Goal: Task Accomplishment & Management: Use online tool/utility

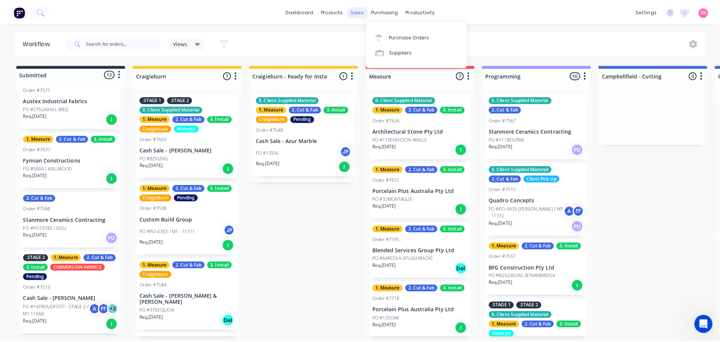
scroll to position [987, 0]
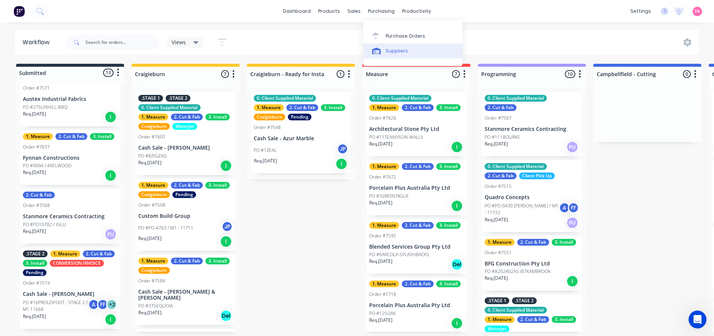
click at [384, 48] on link "Suppliers" at bounding box center [412, 51] width 99 height 15
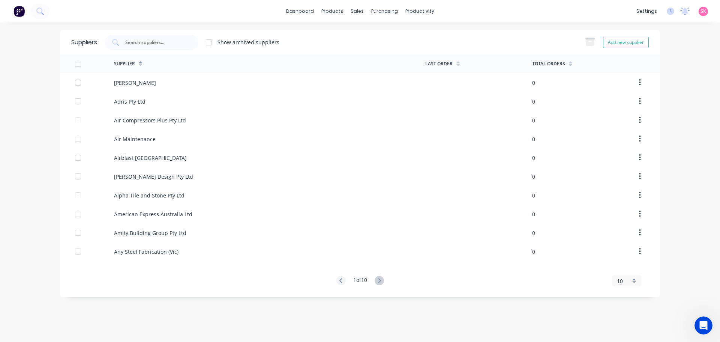
click at [388, 34] on div "Suppliers Show archived suppliers Add new supplier" at bounding box center [360, 42] width 600 height 24
click at [394, 38] on div "Purchase Orders" at bounding box center [409, 36] width 40 height 7
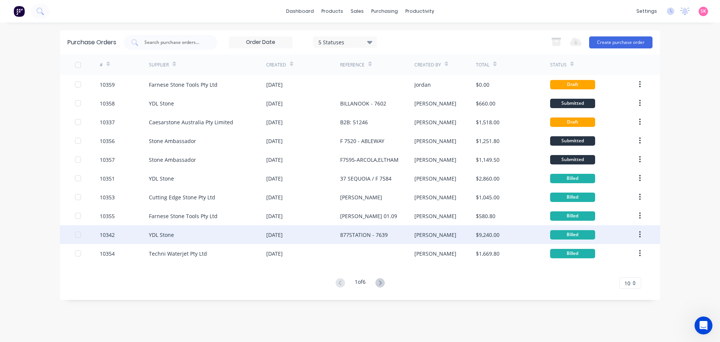
click at [405, 239] on div "877STATION - 7639" at bounding box center [377, 234] width 74 height 19
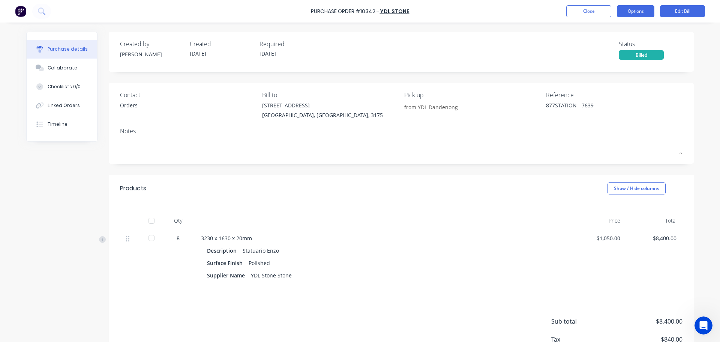
click at [639, 14] on button "Options" at bounding box center [636, 11] width 38 height 12
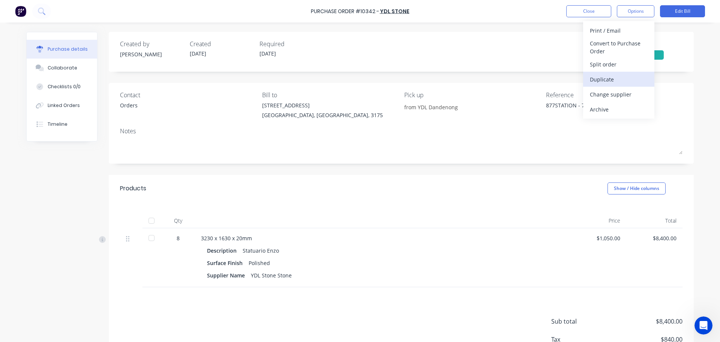
click at [627, 77] on div "Duplicate" at bounding box center [619, 79] width 58 height 11
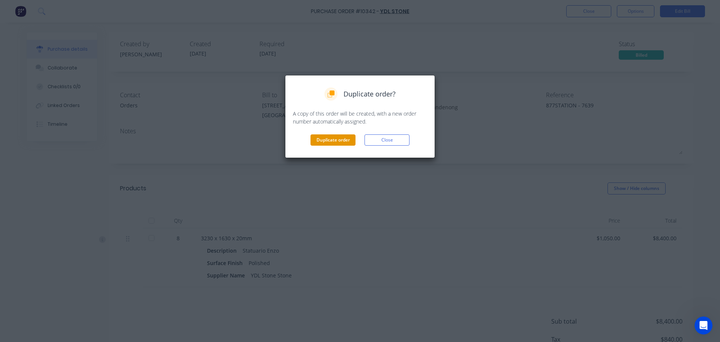
click at [344, 142] on button "Duplicate order" at bounding box center [333, 139] width 45 height 11
type textarea "x"
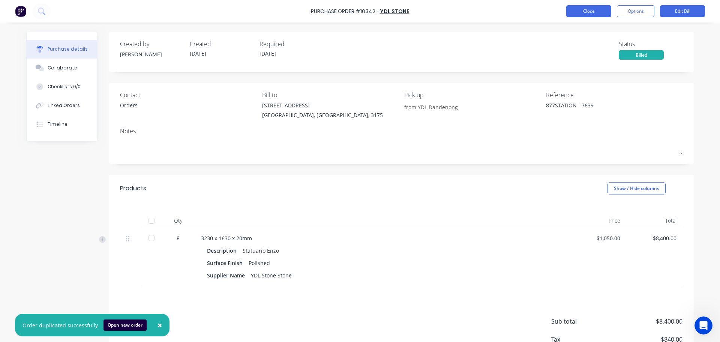
click at [592, 9] on button "Close" at bounding box center [588, 11] width 45 height 12
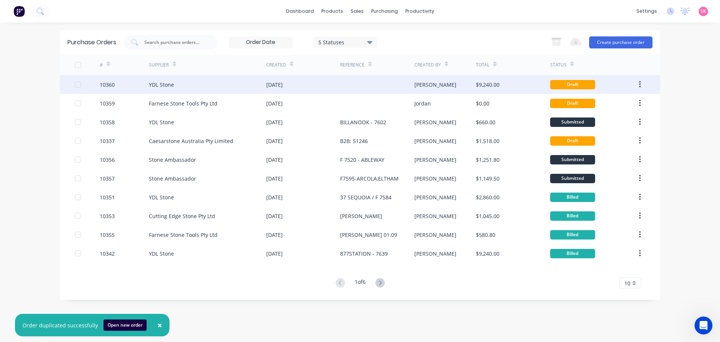
click at [311, 81] on div "[DATE]" at bounding box center [303, 84] width 74 height 19
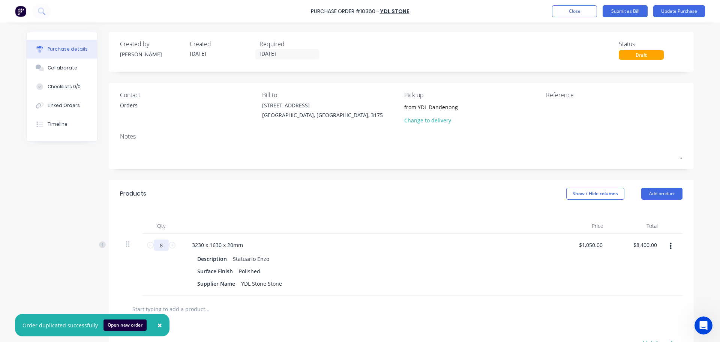
drag, startPoint x: 161, startPoint y: 246, endPoint x: 109, endPoint y: 254, distance: 52.4
click at [143, 249] on div "8 8" at bounding box center [162, 264] width 38 height 62
type input "2"
type input "$2,100.00"
type input "2"
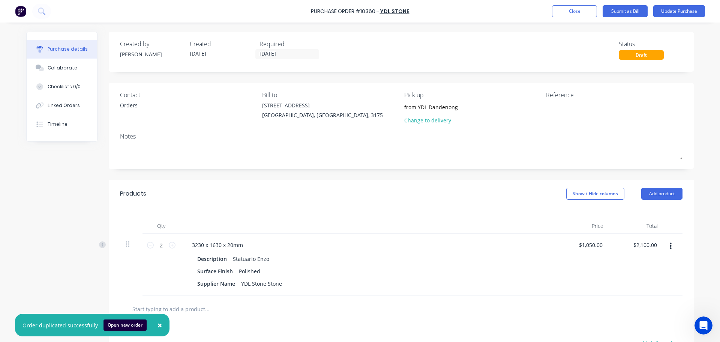
click at [346, 206] on div "Products Show / Hide columns Add product" at bounding box center [401, 193] width 585 height 27
click at [675, 7] on button "Update Purchase" at bounding box center [679, 11] width 52 height 12
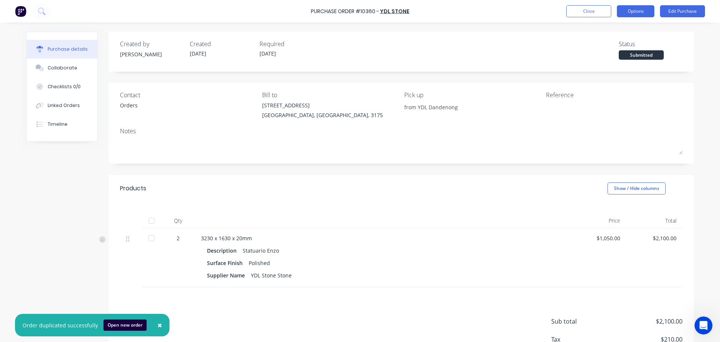
click at [626, 14] on button "Options" at bounding box center [636, 11] width 38 height 12
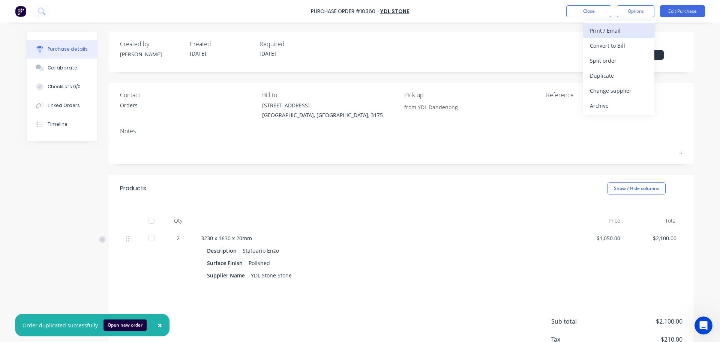
click at [631, 30] on div "Print / Email" at bounding box center [619, 30] width 58 height 11
click at [627, 48] on div "With pricing" at bounding box center [619, 45] width 58 height 11
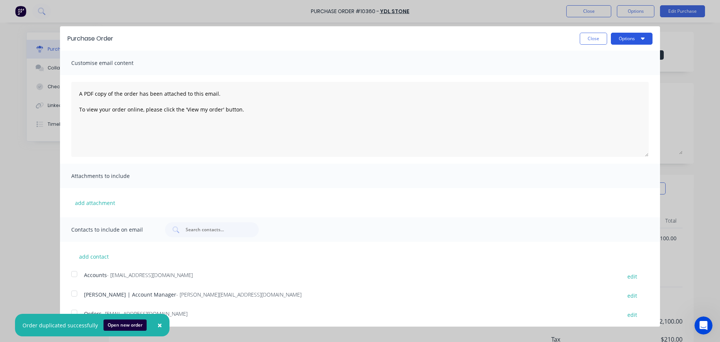
click at [626, 39] on button "Options" at bounding box center [632, 39] width 42 height 12
click at [625, 54] on div "Print" at bounding box center [617, 57] width 58 height 11
click at [594, 40] on button "Close" at bounding box center [593, 39] width 27 height 12
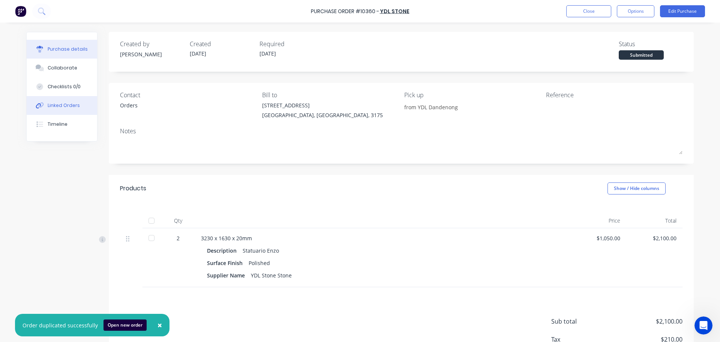
click at [69, 106] on div "Linked Orders" at bounding box center [64, 105] width 32 height 7
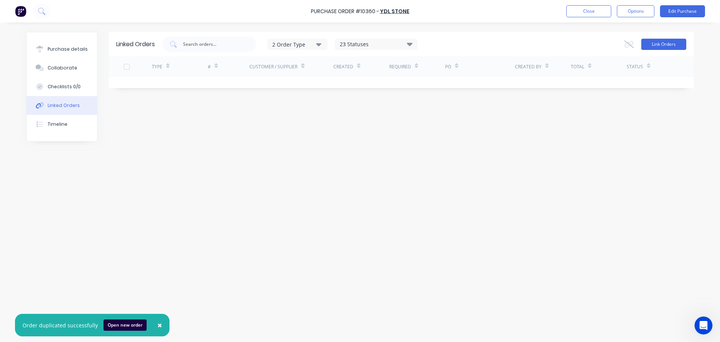
click at [665, 45] on button "Link Orders" at bounding box center [663, 44] width 45 height 11
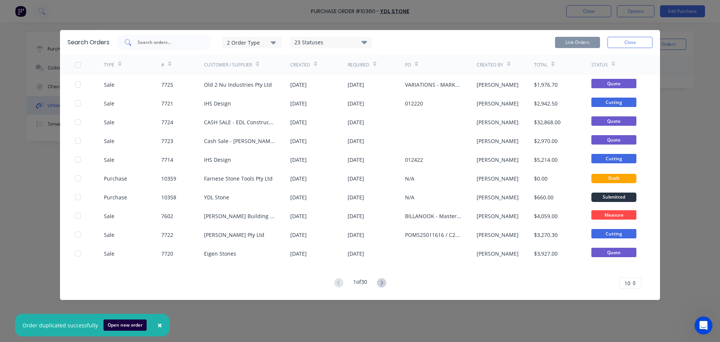
click at [176, 47] on div at bounding box center [164, 42] width 94 height 15
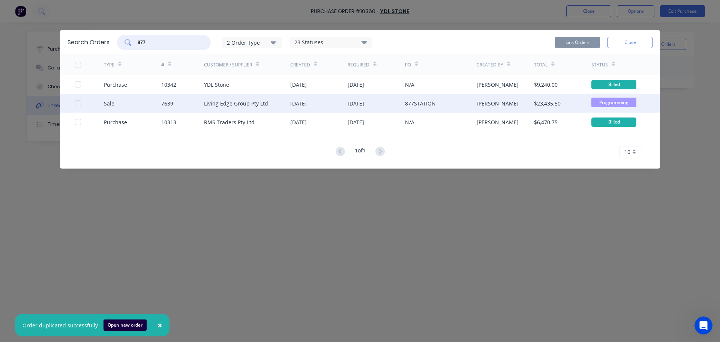
click at [77, 101] on div at bounding box center [78, 103] width 15 height 15
type input "877"
click at [587, 41] on button "Link Orders" at bounding box center [577, 42] width 45 height 11
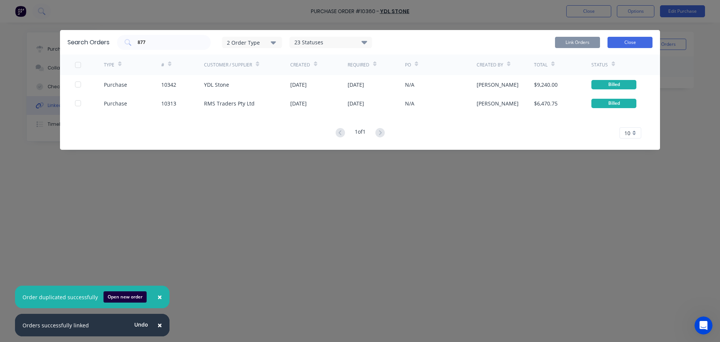
click at [644, 44] on button "Close" at bounding box center [630, 42] width 45 height 11
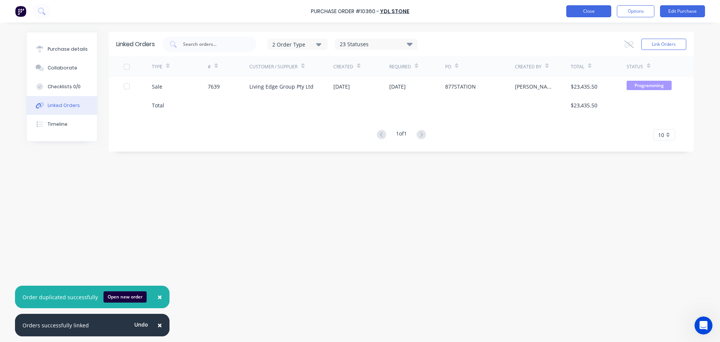
click at [593, 12] on button "Close" at bounding box center [588, 11] width 45 height 12
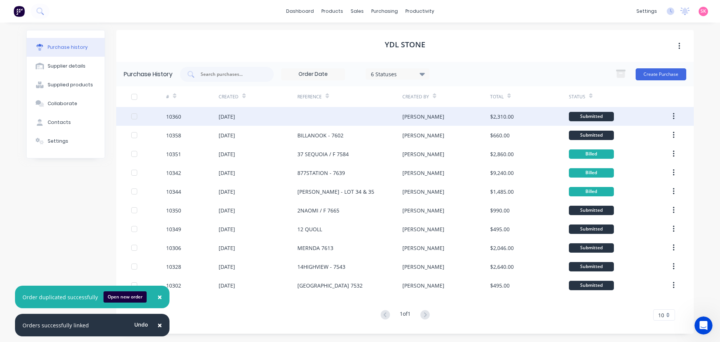
click at [302, 119] on div at bounding box center [349, 116] width 105 height 19
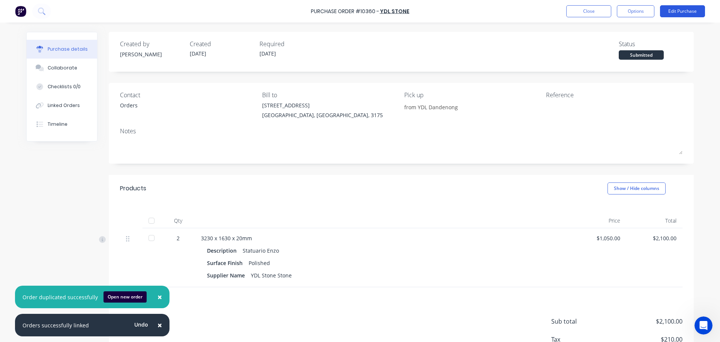
click at [689, 12] on button "Edit Purchase" at bounding box center [682, 11] width 45 height 12
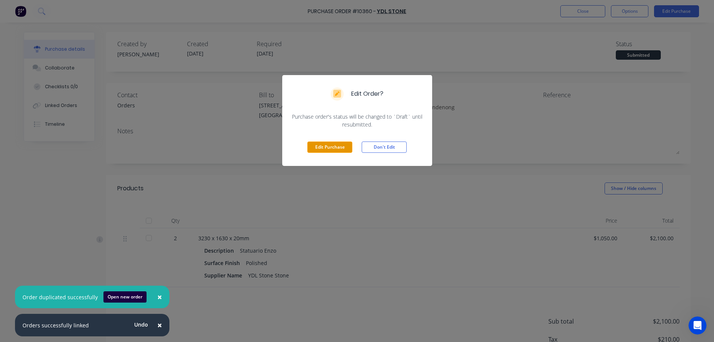
click at [331, 146] on button "Edit Purchase" at bounding box center [330, 146] width 45 height 11
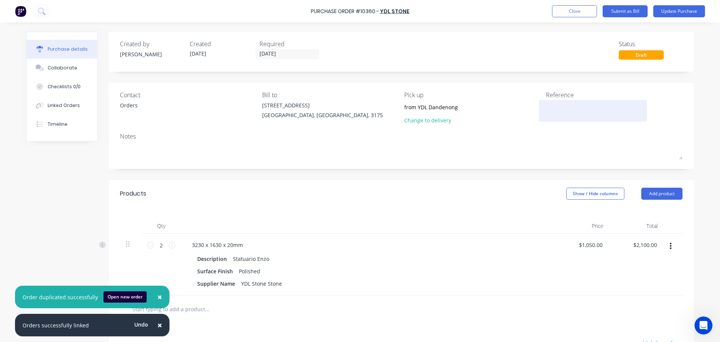
click at [555, 109] on textarea at bounding box center [593, 109] width 94 height 17
type textarea "877"
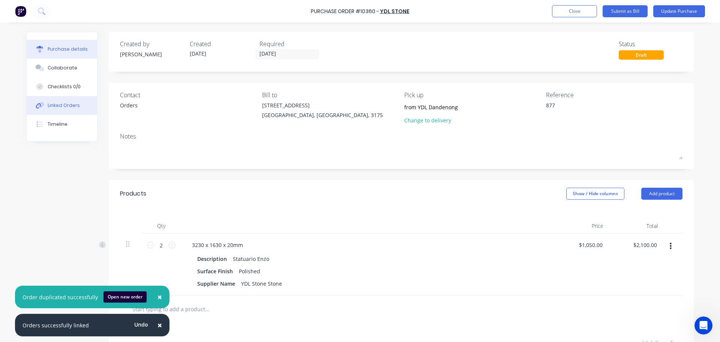
click at [51, 106] on div "Linked Orders" at bounding box center [64, 105] width 32 height 7
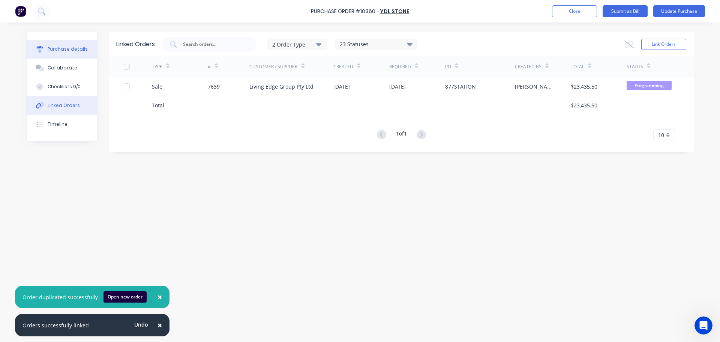
click at [71, 49] on div "Purchase details" at bounding box center [68, 49] width 40 height 7
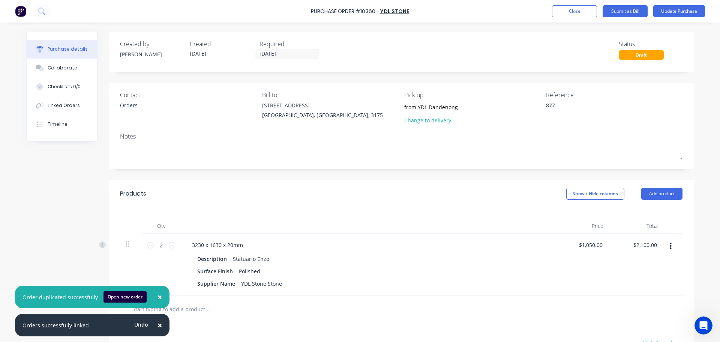
type textarea "x"
click at [570, 106] on textarea "877" at bounding box center [593, 109] width 94 height 17
type textarea "8"
type textarea "7639 - 877"
type textarea "x"
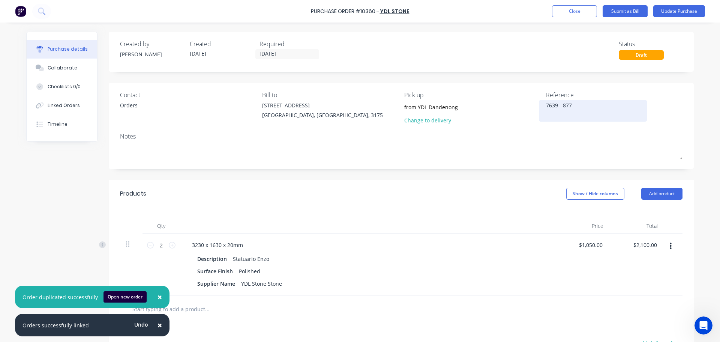
type textarea "7639 - 877K"
type textarea "x"
type textarea "7639 - 877KA"
type textarea "x"
type textarea "7639 - 877KAM"
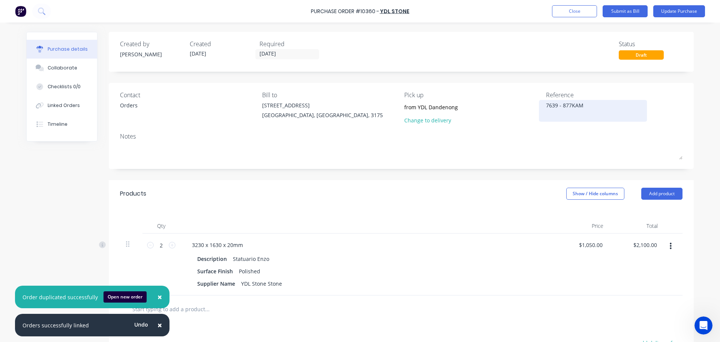
type textarea "x"
type textarea "7639 - 877KAMB"
type textarea "x"
type textarea "7639 - 877KAMBR"
type textarea "x"
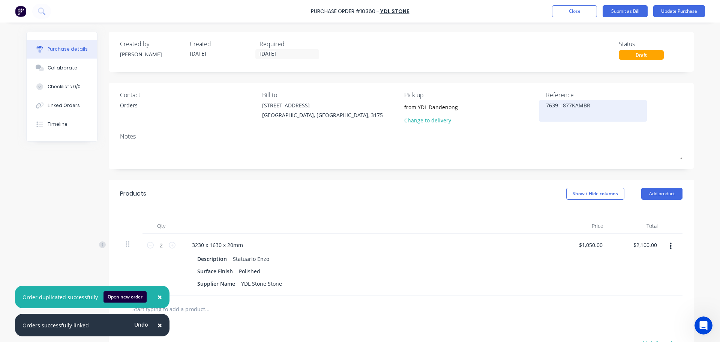
type textarea "7639 - 877KAMBRO"
type textarea "x"
type textarea "7639 - 877KAMBROO"
type textarea "x"
type textarea "7639 - 877KAMBROOK"
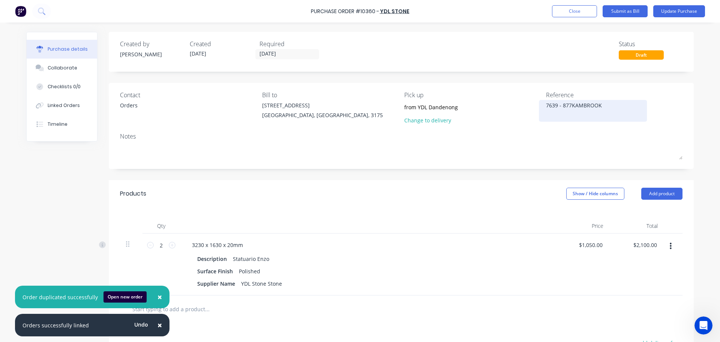
type textarea "x"
type textarea "7639 - 877KAMBROOK"
type textarea "x"
type textarea "7639 - 877KAMBROOK V"
type textarea "x"
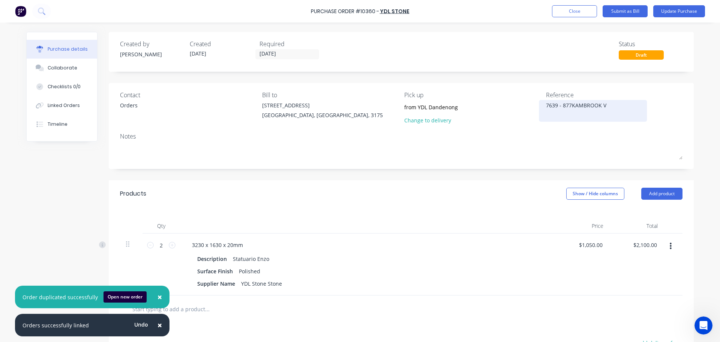
type textarea "7639 - 877KAMBROOK [GEOGRAPHIC_DATA]"
type textarea "x"
type textarea "7639 - 877KAMBROOK VAR"
type textarea "x"
type textarea "7639 - 877KAMBROOK VARI"
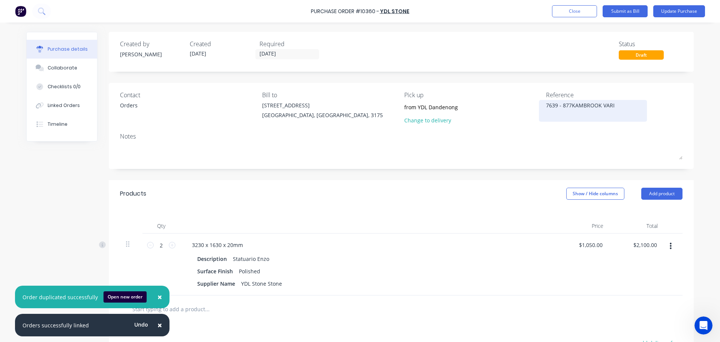
type textarea "x"
type textarea "7639 - 877KAMBROOK VARIA"
type textarea "x"
type textarea "7639 - 877KAMBROOK VARIATI"
type textarea "x"
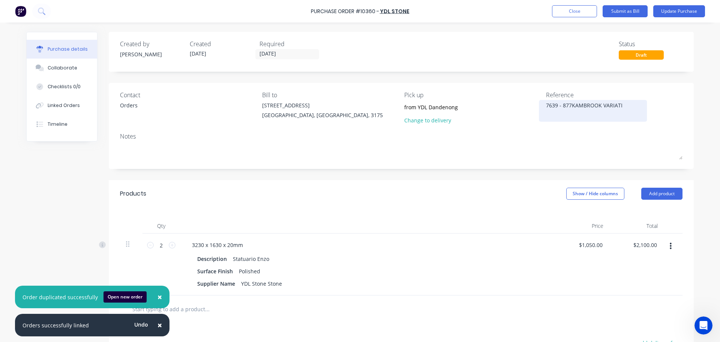
type textarea "7639 - 877KAMBROOK VARIATIO"
type textarea "x"
type textarea "7639 - 877KAMBROOK VARIATION"
type textarea "x"
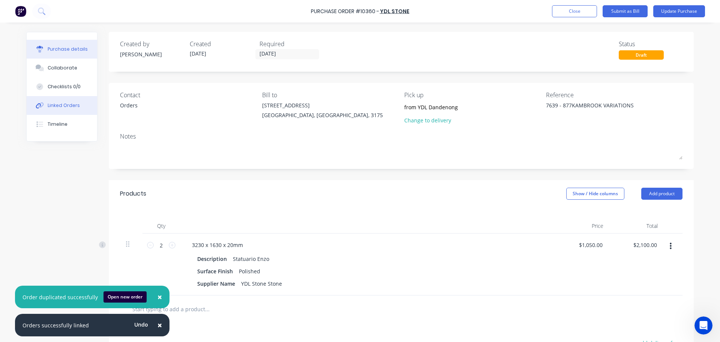
type textarea "7639 - 877KAMBROOK VARIATIONS"
type textarea "x"
type textarea "7639 - 877KAMBROOK VARIATIONS"
click at [51, 106] on div "Linked Orders" at bounding box center [64, 105] width 32 height 7
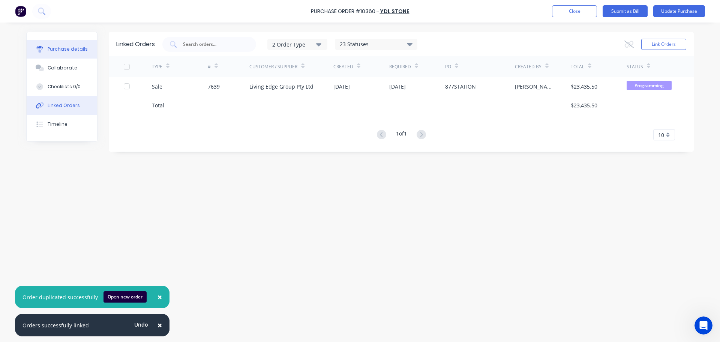
click at [72, 51] on div "Purchase details" at bounding box center [68, 49] width 40 height 7
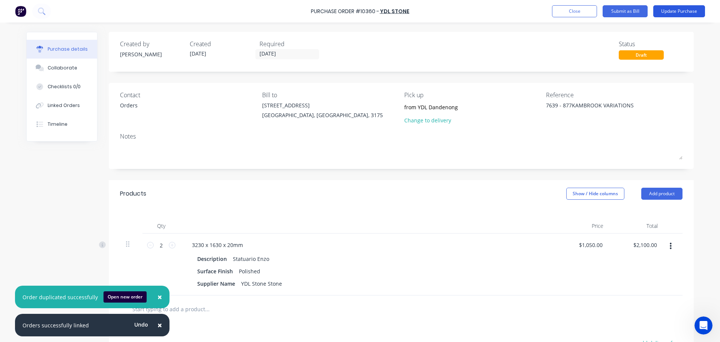
click at [686, 12] on button "Update Purchase" at bounding box center [679, 11] width 52 height 12
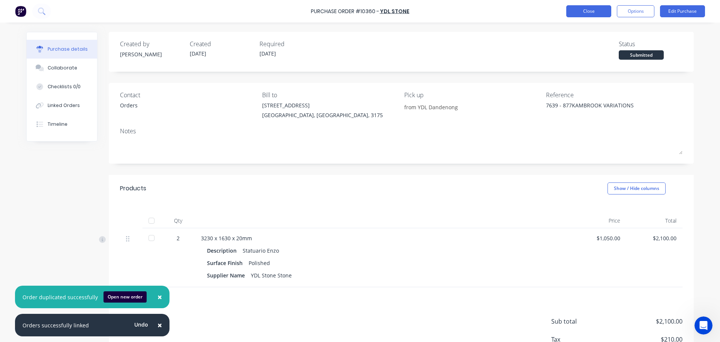
click at [597, 14] on button "Close" at bounding box center [588, 11] width 45 height 12
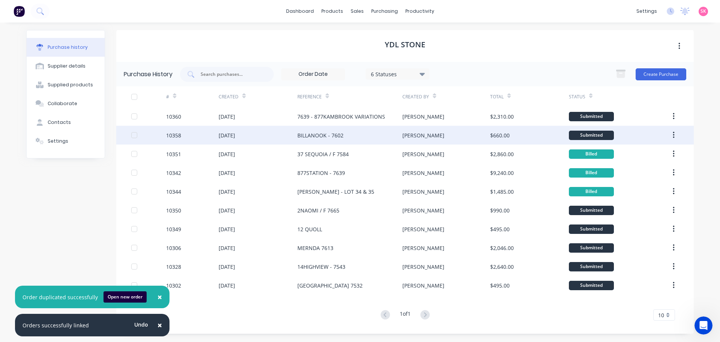
click at [401, 134] on div "BILLANOOK - 7602" at bounding box center [349, 135] width 105 height 19
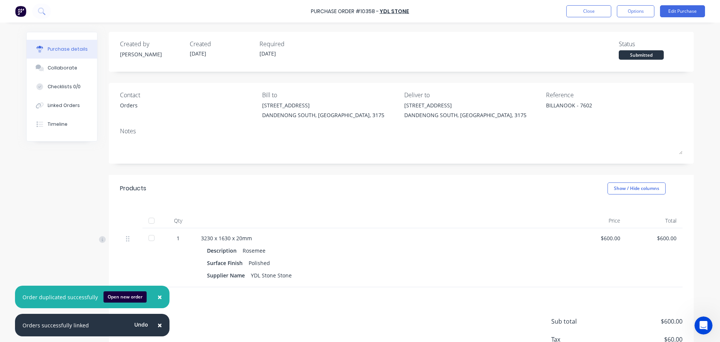
drag, startPoint x: 158, startPoint y: 324, endPoint x: 158, endPoint y: 316, distance: 7.9
click at [158, 324] on span "×" at bounding box center [160, 325] width 5 height 11
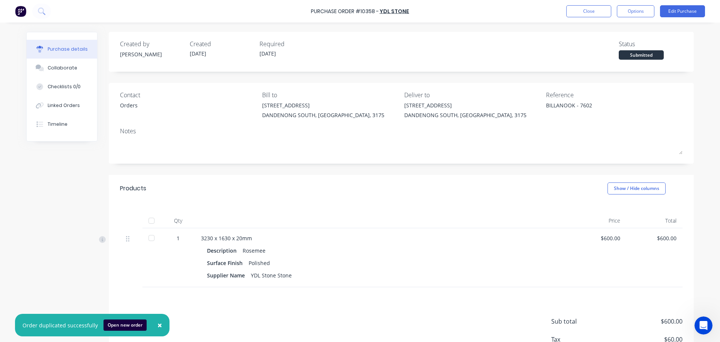
click at [153, 321] on button "×" at bounding box center [160, 325] width 20 height 18
type textarea "x"
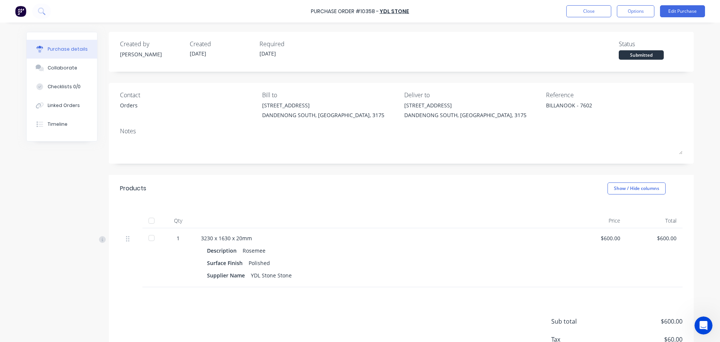
click at [179, 205] on div "Qty Price Total 1 3230 x 1630 x 20mm Description Rosemee Surface Finish Polishe…" at bounding box center [401, 244] width 585 height 85
click at [567, 10] on button "Close" at bounding box center [588, 11] width 45 height 12
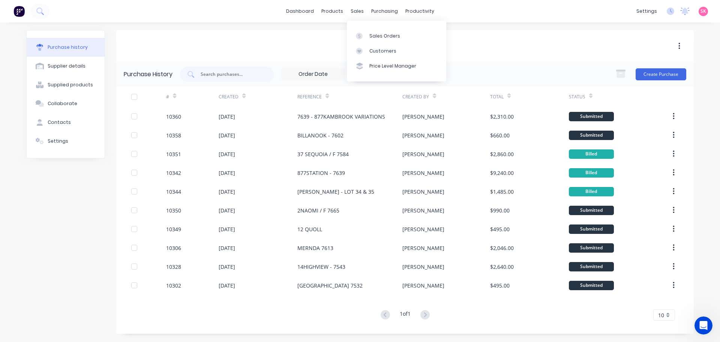
click at [362, 26] on div "Sales Orders Customers Price Level Manager" at bounding box center [396, 51] width 99 height 60
click at [366, 36] on div at bounding box center [361, 36] width 11 height 7
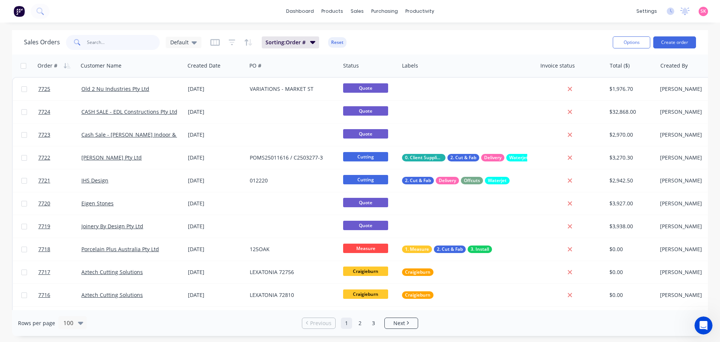
click at [103, 44] on input "text" at bounding box center [123, 42] width 73 height 15
type input "877"
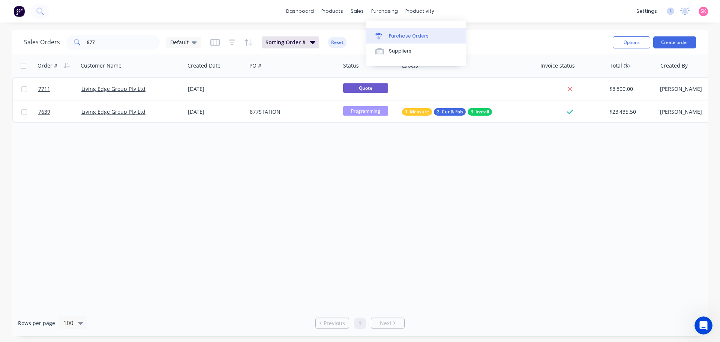
click at [388, 33] on link "Purchase Orders" at bounding box center [415, 35] width 99 height 15
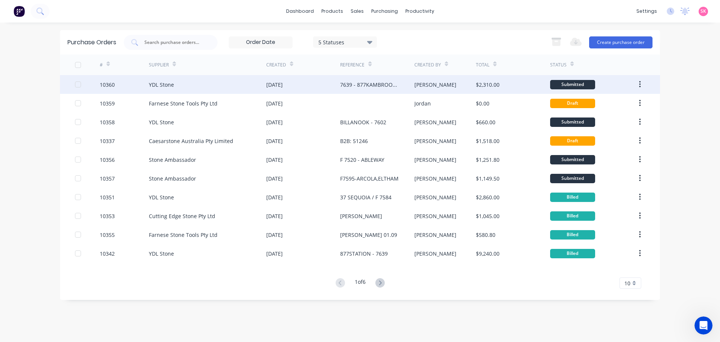
click at [210, 88] on div "YDL Stone" at bounding box center [207, 84] width 117 height 19
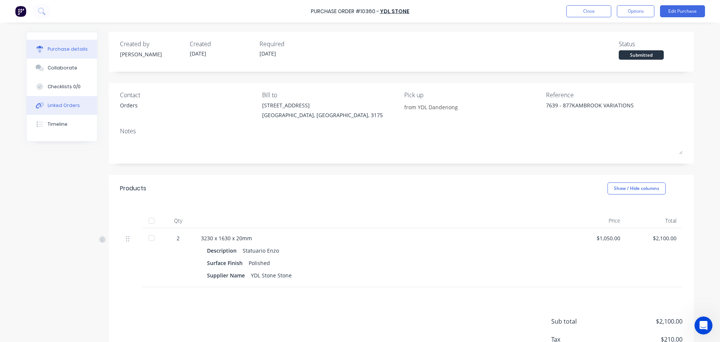
click at [60, 102] on button "Linked Orders" at bounding box center [62, 105] width 71 height 19
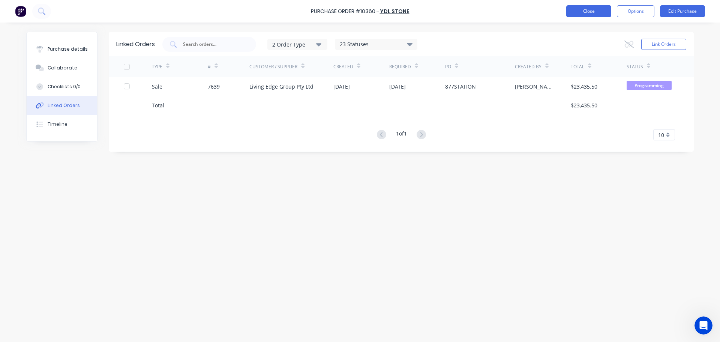
click at [575, 17] on button "Close" at bounding box center [588, 11] width 45 height 12
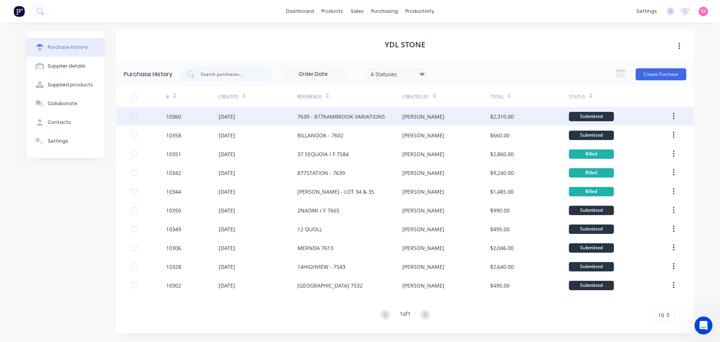
click at [312, 120] on div "7639 - 877KAMBROOK VARIATIONS" at bounding box center [341, 117] width 88 height 8
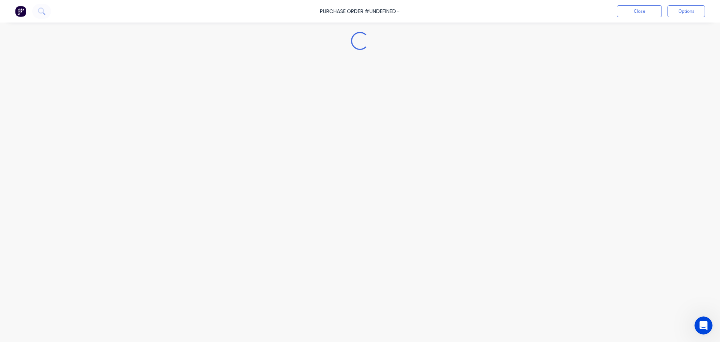
type textarea "x"
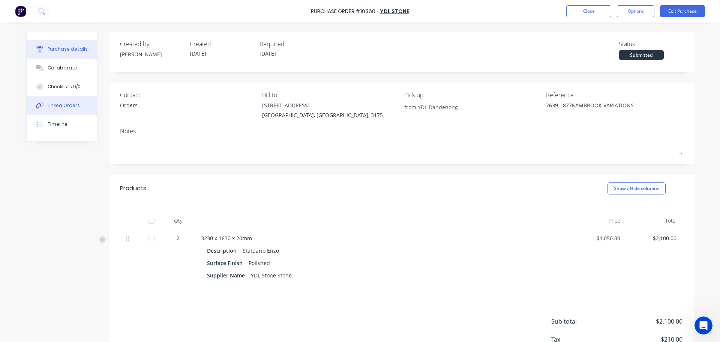
click at [64, 107] on div "Linked Orders" at bounding box center [64, 105] width 32 height 7
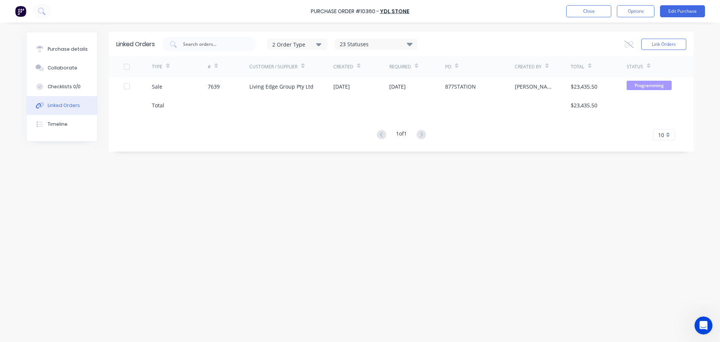
click at [640, 44] on div "Link Orders" at bounding box center [655, 44] width 62 height 15
click at [647, 44] on button "Link Orders" at bounding box center [663, 44] width 45 height 11
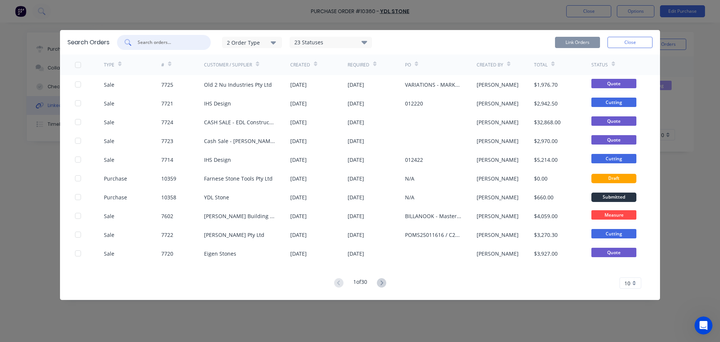
click at [169, 46] on input "text" at bounding box center [168, 43] width 62 height 8
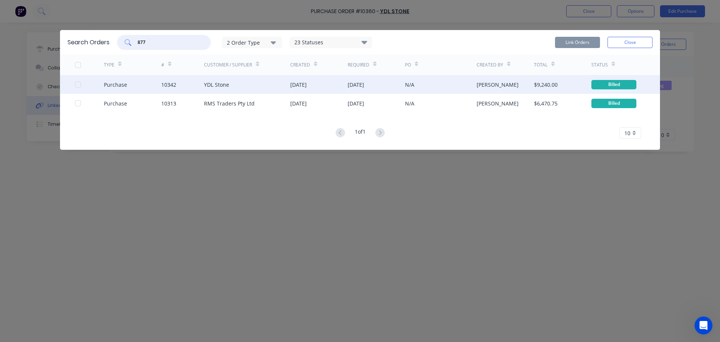
click at [76, 86] on div at bounding box center [78, 84] width 15 height 15
type input "877"
click at [576, 38] on button "Link Orders" at bounding box center [577, 42] width 45 height 11
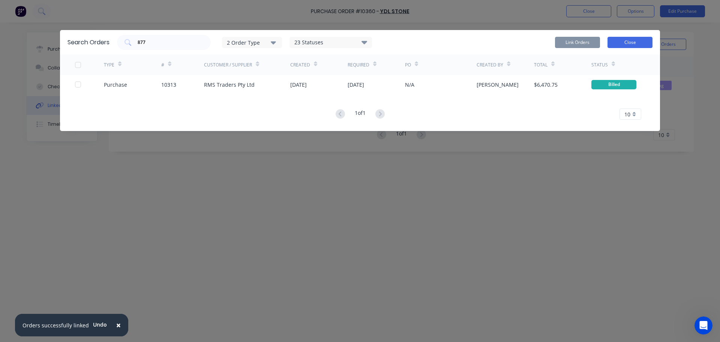
click at [617, 42] on button "Close" at bounding box center [630, 42] width 45 height 11
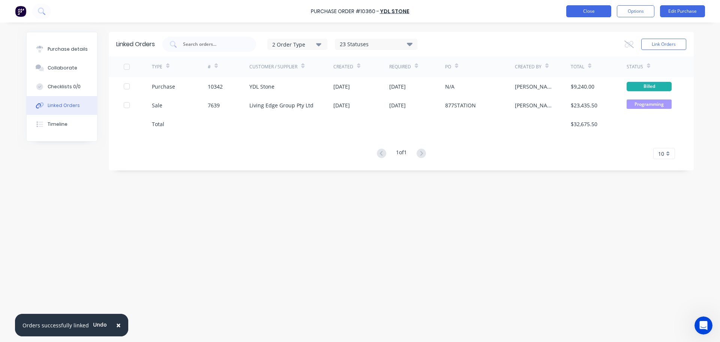
click at [599, 12] on button "Close" at bounding box center [588, 11] width 45 height 12
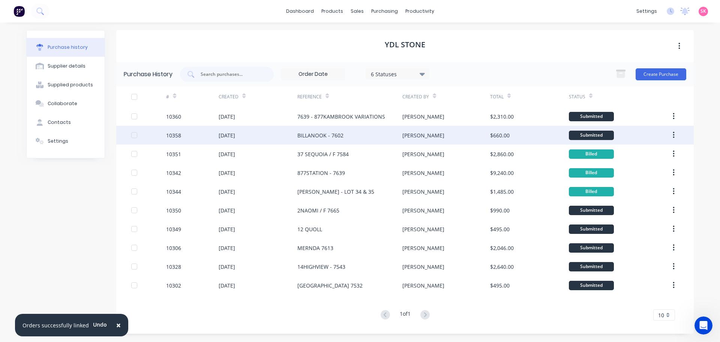
click at [309, 138] on div "BILLANOOK - 7602" at bounding box center [320, 135] width 46 height 8
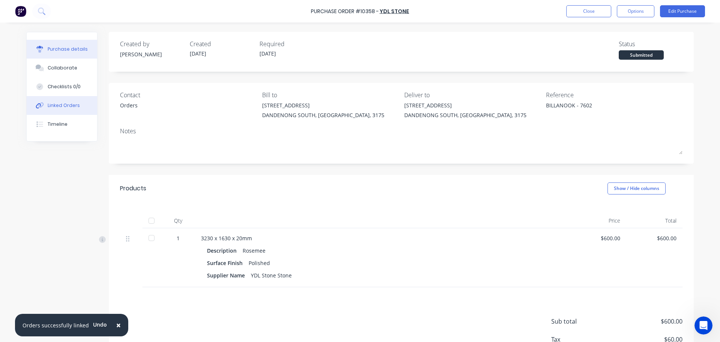
click at [62, 104] on div "Linked Orders" at bounding box center [64, 105] width 32 height 7
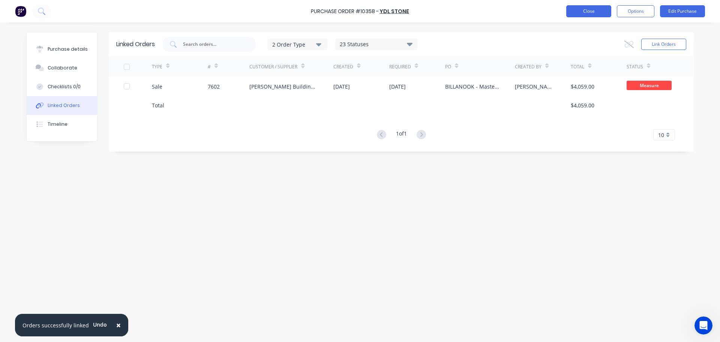
click at [572, 12] on button "Close" at bounding box center [588, 11] width 45 height 12
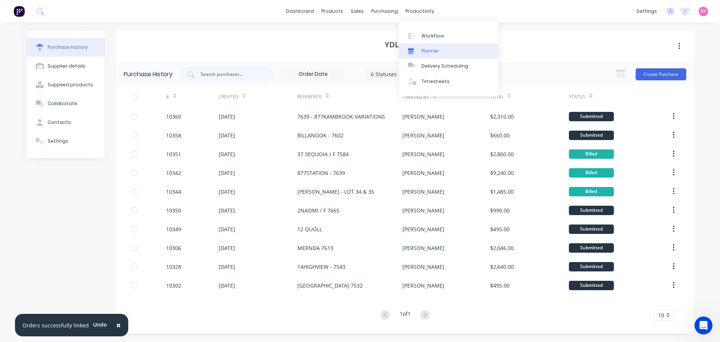
click at [425, 44] on link "Planner" at bounding box center [448, 51] width 99 height 15
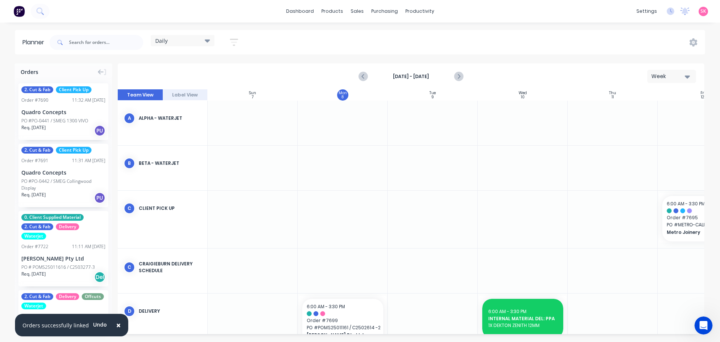
scroll to position [0, 0]
click at [116, 325] on span "×" at bounding box center [118, 325] width 5 height 11
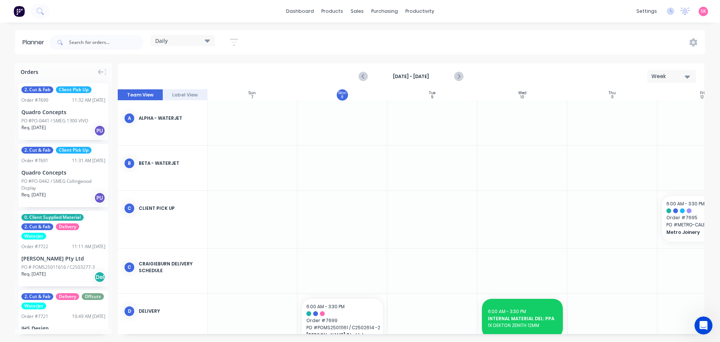
scroll to position [188, 0]
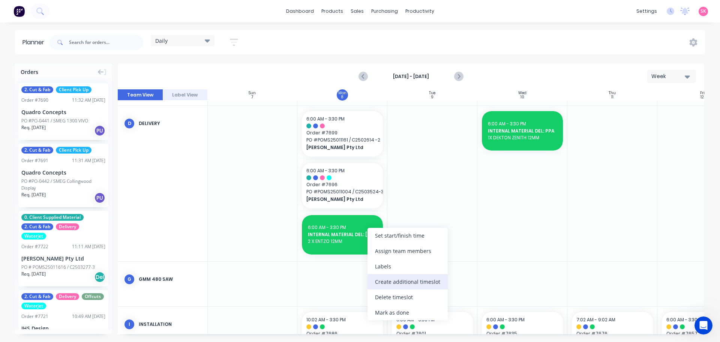
click at [408, 278] on div "Create additional timeslot" at bounding box center [408, 281] width 80 height 15
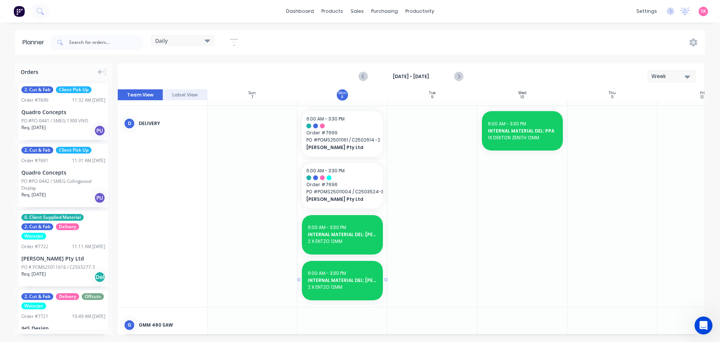
click at [352, 263] on div "6:00 AM - 3:30 PM INTERNAL MATERIAL DEL: [PERSON_NAME] 7722 2 X ENTZO 12MM" at bounding box center [342, 280] width 81 height 39
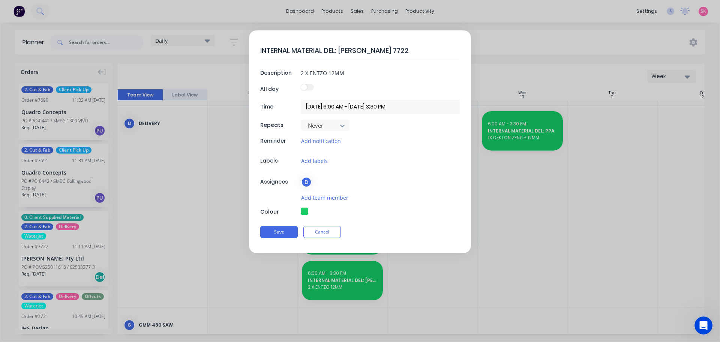
drag, startPoint x: 390, startPoint y: 49, endPoint x: 340, endPoint y: 56, distance: 51.0
click at [340, 56] on textarea "INTERNAL MATERIAL DEL: [PERSON_NAME] 7722" at bounding box center [360, 51] width 200 height 18
click at [407, 56] on textarea "INTERNAL MATERIAL DEL: [PERSON_NAME] 7722" at bounding box center [360, 51] width 200 height 18
drag, startPoint x: 390, startPoint y: 49, endPoint x: 339, endPoint y: 52, distance: 50.3
click at [339, 52] on textarea "INTERNAL MATERIAL DEL: [PERSON_NAME] 7722" at bounding box center [360, 51] width 200 height 18
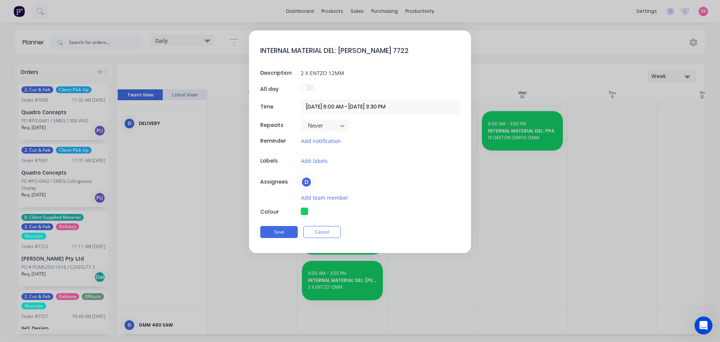
paste textarea "Gladstones 7551"
type textarea "x"
type textarea "INTERNAL MATERIAL DEL: Gladstones 7551"
drag, startPoint x: 355, startPoint y: 74, endPoint x: 260, endPoint y: 70, distance: 95.0
click at [261, 69] on div "Description 2 X ENTZO 12MM" at bounding box center [360, 72] width 200 height 11
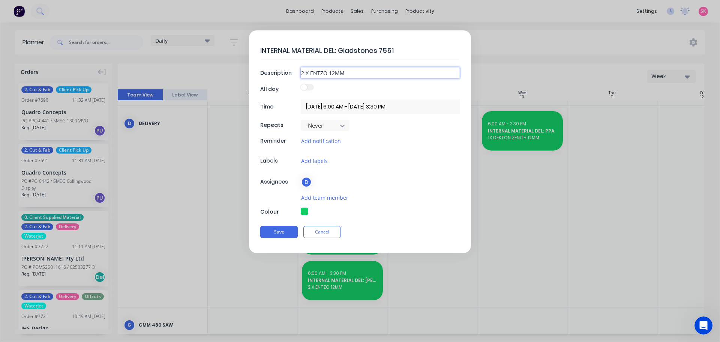
type textarea "x"
type input "1"
type textarea "x"
type input "10"
type textarea "x"
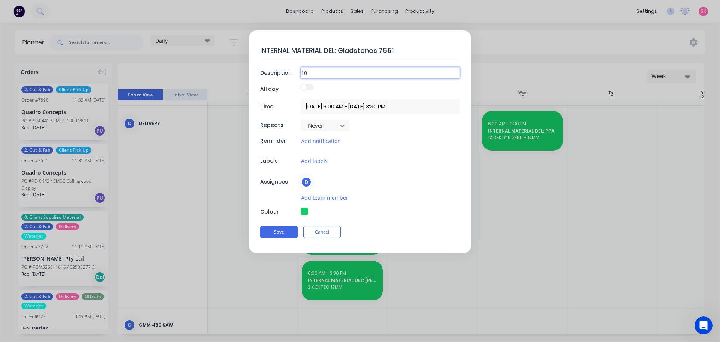
type input "10"
type textarea "x"
type input "10 X"
type textarea "x"
type input "10 X"
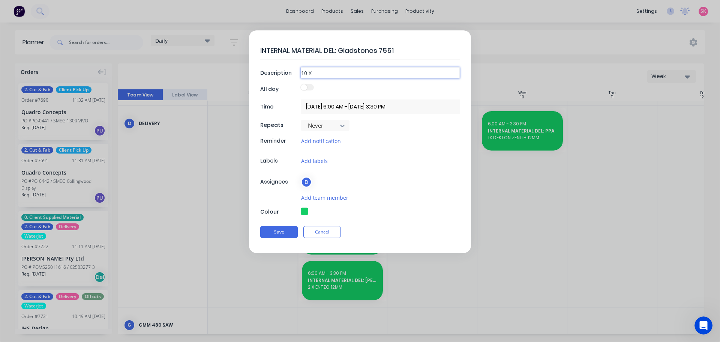
type textarea "x"
type input "10 X T"
type textarea "x"
type input "10 X TU"
type textarea "x"
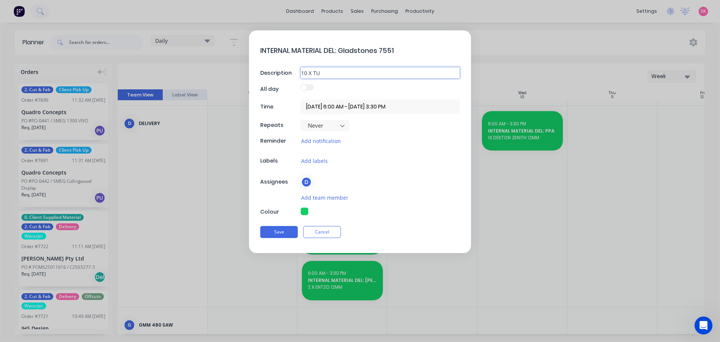
type input "10 X TUN"
type textarea "x"
type input "10 X TUND"
type textarea "x"
type input "10 X TUNDR"
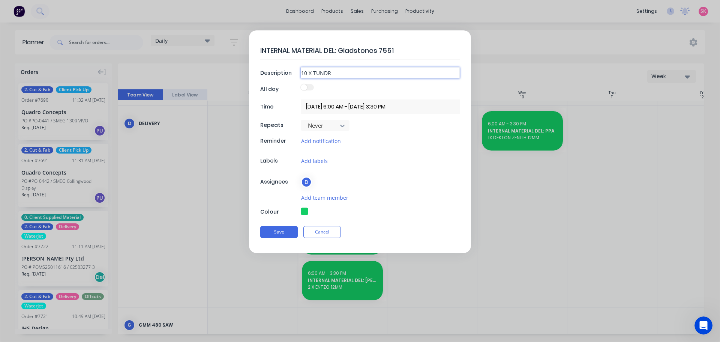
type textarea "x"
type input "10 X TUNDRA"
type textarea "x"
type input "10 X TUNDRA G"
type textarea "x"
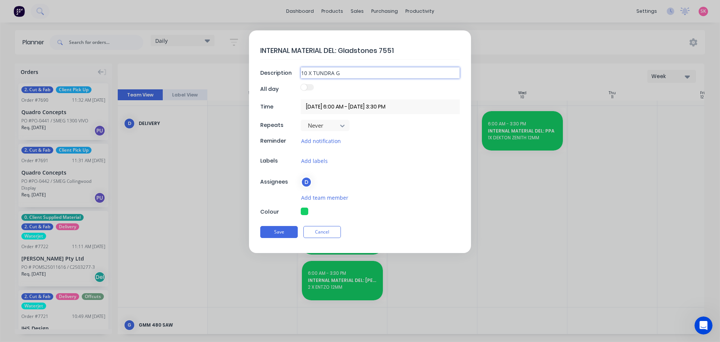
type input "10 X TUNDRA GR"
type textarea "x"
type input "10 X TUNDRA GRE"
type textarea "x"
type input "10 X TUNDRA GREY"
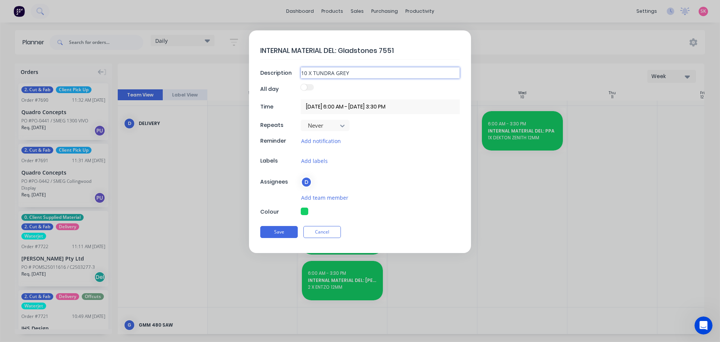
type textarea "x"
type input "10 X TUNDRA GREY"
type textarea "x"
type input "10 X TUNDRA GREY A"
type textarea "x"
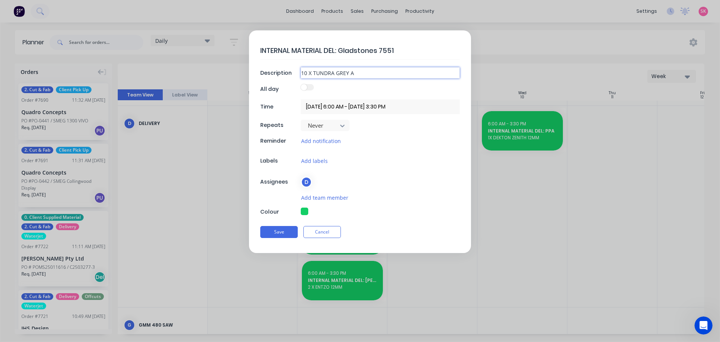
type input "10 X TUNDRA GREY AT"
type textarea "x"
type input "10 X TUNDRA GREY ATC"
type textarea "x"
type input "10 X TUNDRA GREY AT"
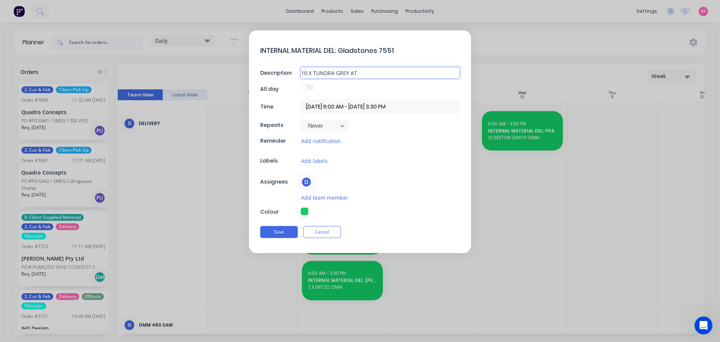
type textarea "x"
type input "10 X TUNDRA GREY A"
type textarea "x"
type input "10 X TUNDRA GREY"
type textarea "x"
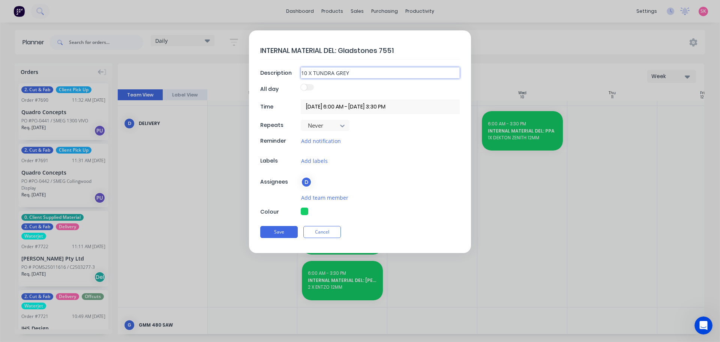
type input "10 X TUNDRA GREY B"
type textarea "x"
type input "10 X TUNDRA GREY BA"
type textarea "x"
type input "10 X TUNDRA GREY BAT"
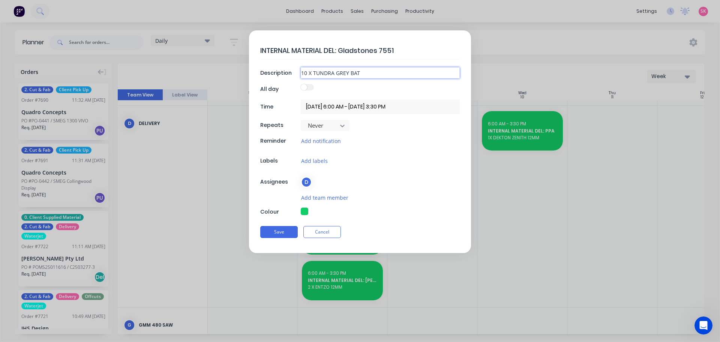
type textarea "x"
type input "10 X TUNDRA GREY BATC"
type textarea "x"
type input "10 X TUNDRA GREY BATCH"
type textarea "x"
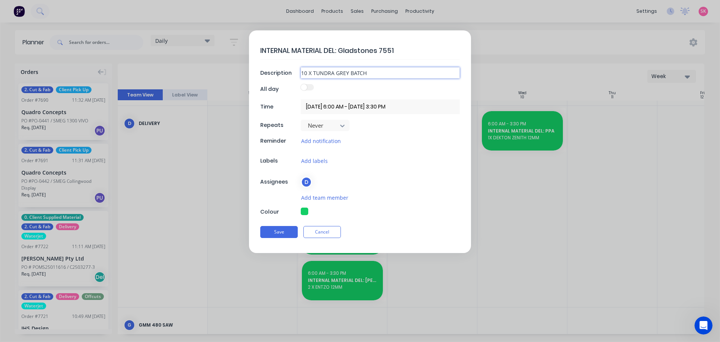
type input "10 X TUNDRA GREY BATCH"
type textarea "x"
type input "10 X TUNDRA GREY BATCH 6"
type textarea "x"
type input "10 X TUNDRA GREY BATCH 60"
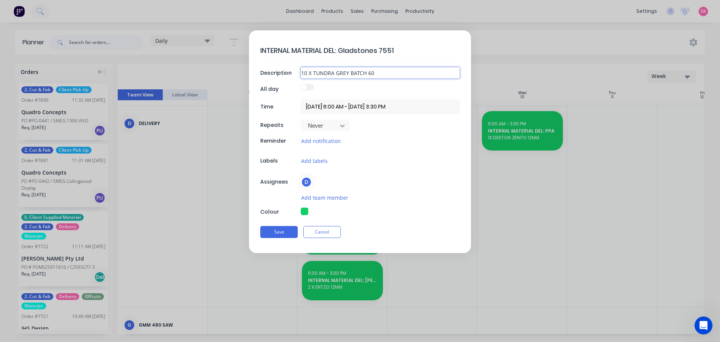
type textarea "x"
type input "10 X TUNDRA GREY BATCH 6"
type textarea "x"
type input "10 X TUNDRA GREY BATCH 66"
type textarea "x"
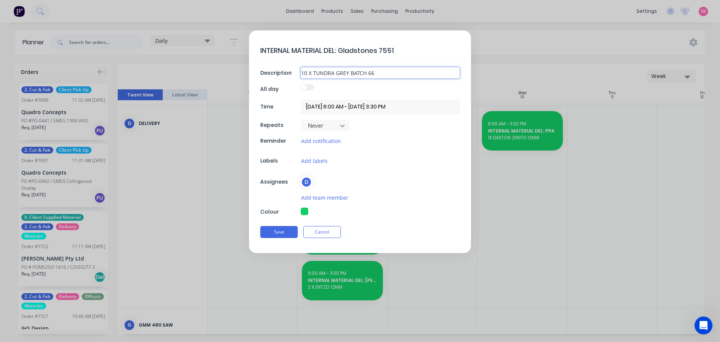
type input "10 X TUNDRA GREY BATCH 660"
type textarea "x"
type input "10 X TUNDRA GREY BATCH 660"
type textarea "x"
type input "10 X TUNDRA GREY BATCH 660 7"
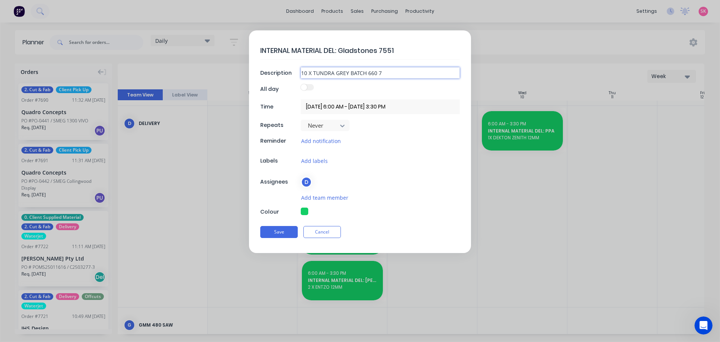
type textarea "x"
type input "10 X TUNDRA GREY BATCH 660 75"
type textarea "x"
type input "10 X TUNDRA GREY BATCH 660 755"
type textarea "x"
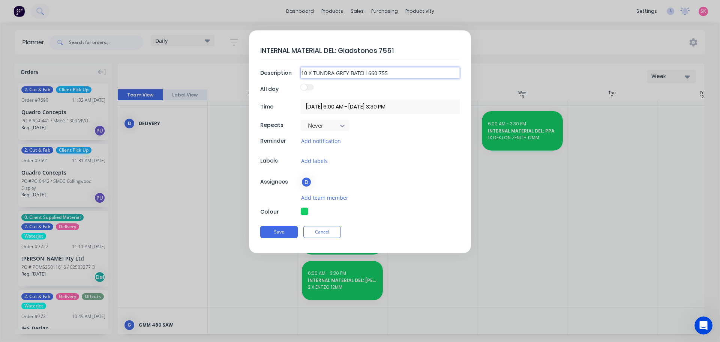
type input "10 X TUNDRA GREY BATCH 660 7551"
type textarea "x"
type input "10 X TUNDRA GREY BATCH 660 755"
type textarea "x"
type input "10 X TUNDRA GREY BATCH 660 75"
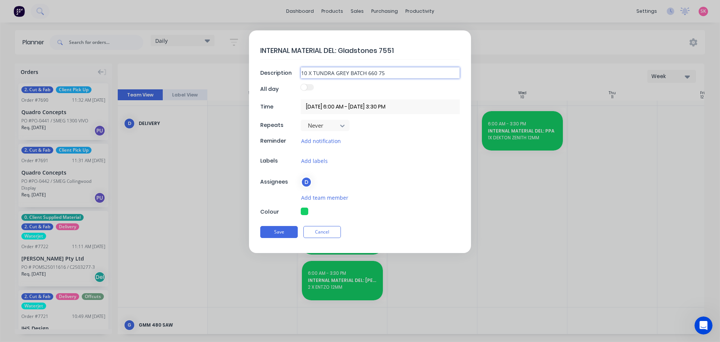
type textarea "x"
type input "10 X TUNDRA GREY BATCH 660 7"
type textarea "x"
type input "10 X TUNDRA GREY BATCH 660"
click at [269, 232] on button "Save" at bounding box center [279, 232] width 38 height 12
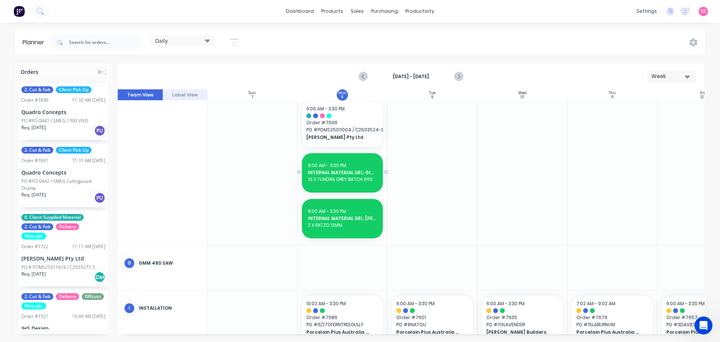
scroll to position [263, 0]
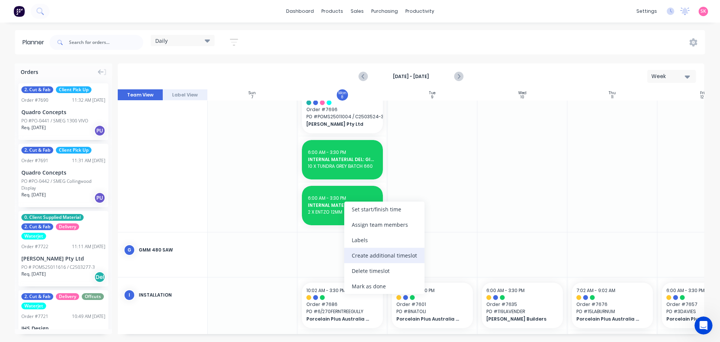
click at [375, 257] on div "Create additional timeslot" at bounding box center [384, 255] width 80 height 15
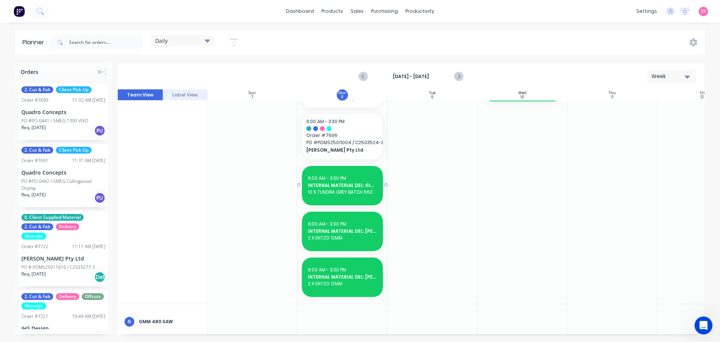
scroll to position [233, 0]
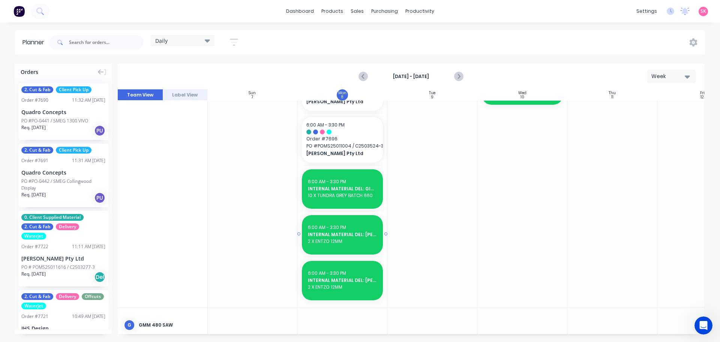
click at [357, 240] on span "2 X ENTZO 12MM" at bounding box center [342, 241] width 69 height 7
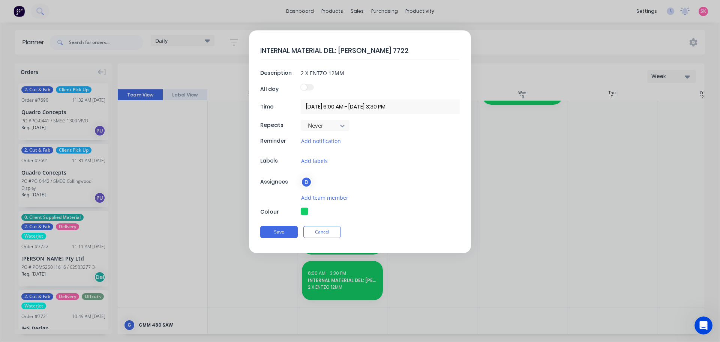
drag, startPoint x: 385, startPoint y: 49, endPoint x: 339, endPoint y: 53, distance: 45.6
click at [339, 53] on textarea "INTERNAL MATERIAL DEL: [PERSON_NAME] 7722" at bounding box center [360, 51] width 200 height 18
type textarea "x"
type textarea "INTERNAL MATERIAL DEL: V"
type textarea "x"
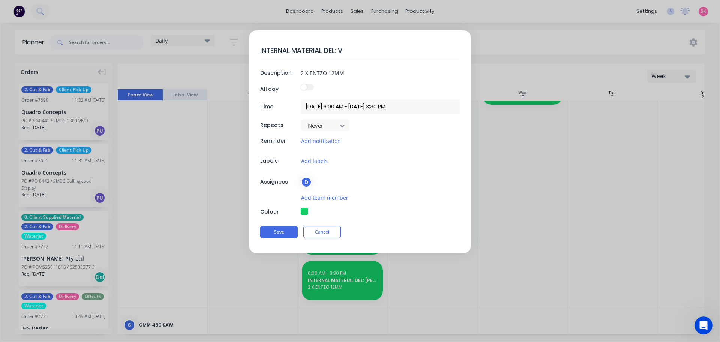
type textarea "INTERNAL MATERIAL DEL: [GEOGRAPHIC_DATA]"
type textarea "x"
type textarea "INTERNAL MATERIAL DEL: [PERSON_NAME]"
type textarea "x"
type textarea "INTERNAL MATERIAL DEL: VASASR"
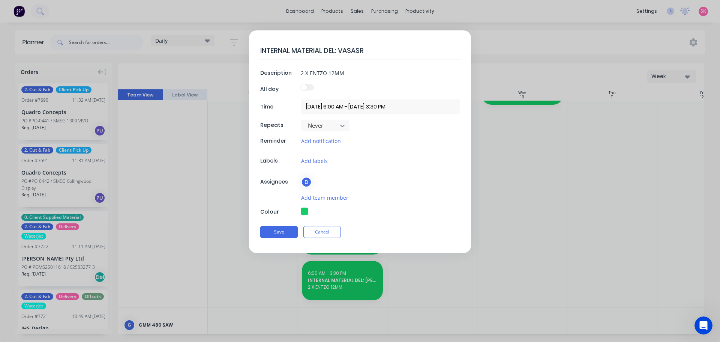
type textarea "x"
type textarea "INTERNAL MATERIAL DEL: VASASRI"
type textarea "x"
type textarea "INTERNAL MATERIAL DEL: VASASR"
type textarea "x"
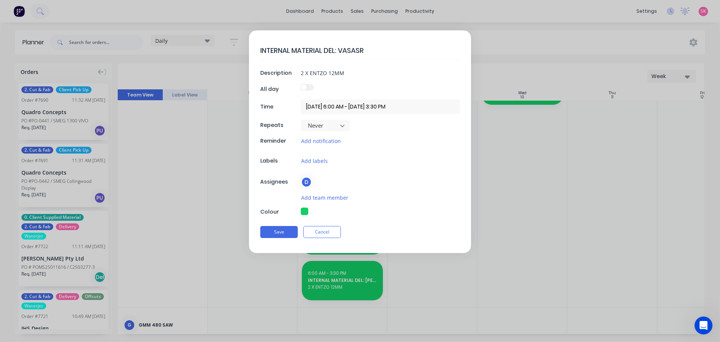
type textarea "INTERNAL MATERIAL DEL: [PERSON_NAME]"
type textarea "x"
type textarea "INTERNAL MATERIAL DEL: VASASR"
type textarea "x"
type textarea "INTERNAL MATERIAL DEL: [PERSON_NAME]"
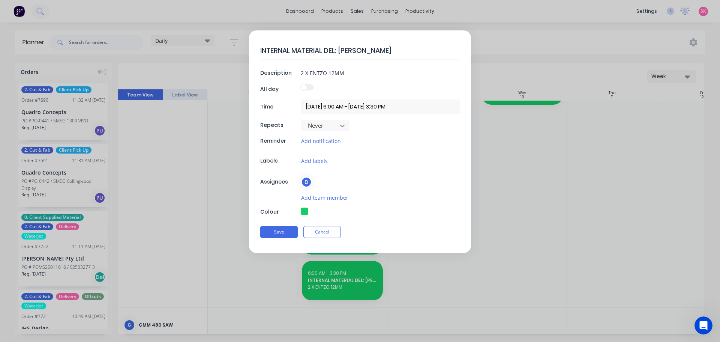
type textarea "x"
type textarea "INTERNAL MATERIAL DEL: VASAR"
type textarea "x"
type textarea "INTERNAL MATERIAL DEL: VASARI"
type textarea "x"
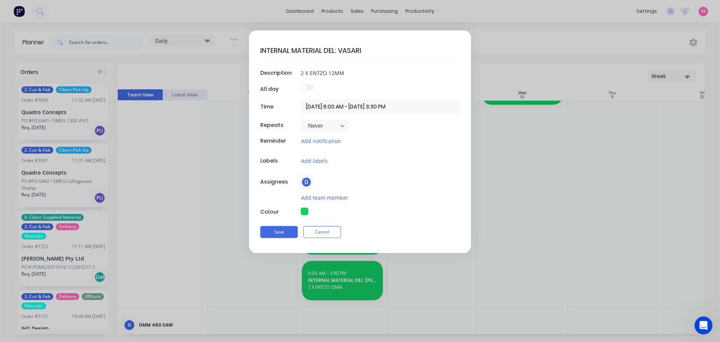
type textarea "INTERNAL MATERIAL DEL: VASARI"
type textarea "x"
type textarea "INTERNAL MATERIAL DEL: VASARI 7"
type textarea "x"
type textarea "INTERNAL MATERIAL DEL: VASARI 75"
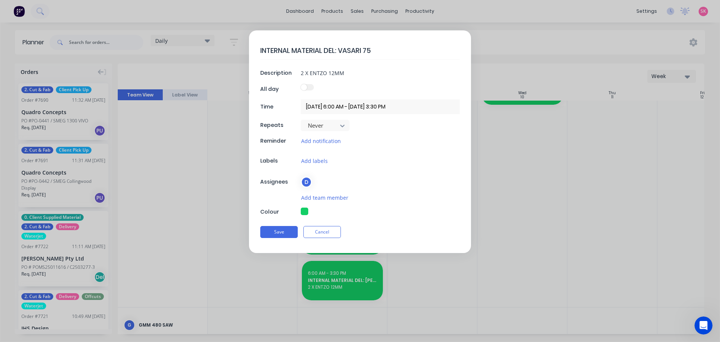
type textarea "x"
type textarea "INTERNAL MATERIAL DEL: VASARI 752"
type textarea "x"
type textarea "INTERNAL MATERIAL DEL: VASARI 7520"
drag, startPoint x: 350, startPoint y: 76, endPoint x: 205, endPoint y: 64, distance: 145.2
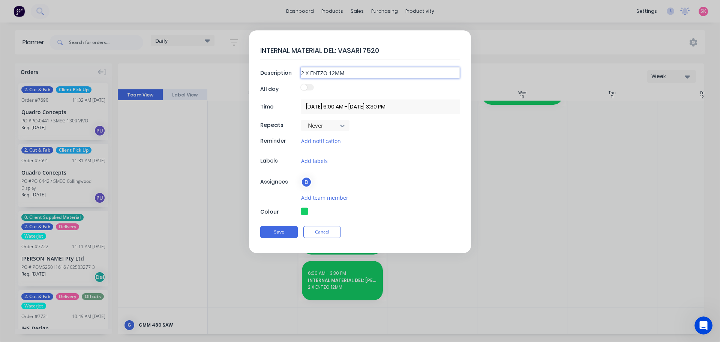
click at [205, 64] on form "INTERNAL MATERIAL DEL: VASARI 7520 Description 2 X ENTZO 12MM All day Time [DAT…" at bounding box center [360, 141] width 704 height 222
type textarea "x"
type input "2"
type textarea "x"
type input "2"
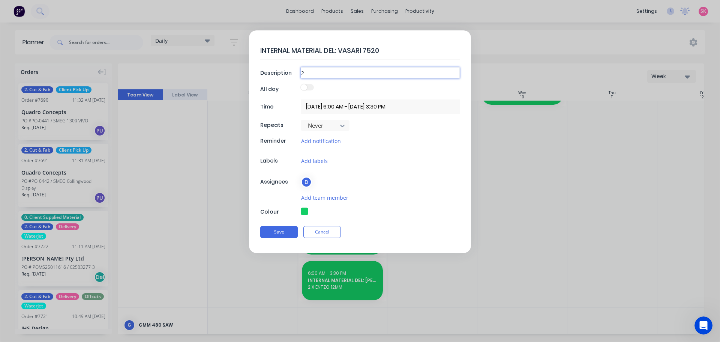
type textarea "x"
type input "2 X"
type textarea "x"
type input "2 X"
type textarea "x"
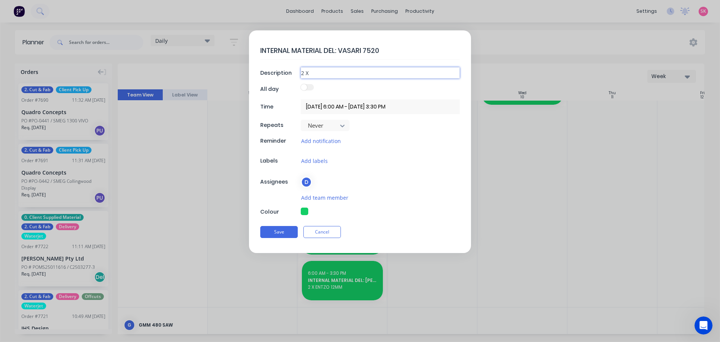
type input "2 X R"
type textarea "x"
type input "2 X RAK"
type textarea "x"
type input "2 X RAKU"
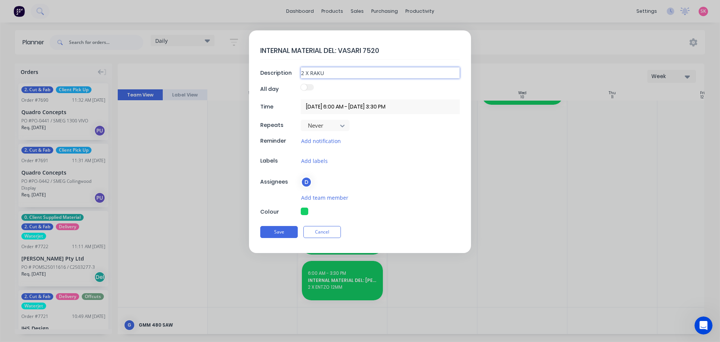
type textarea "x"
type input "2 X RAKU"
type textarea "x"
type input "2 X RAKU 1"
type textarea "x"
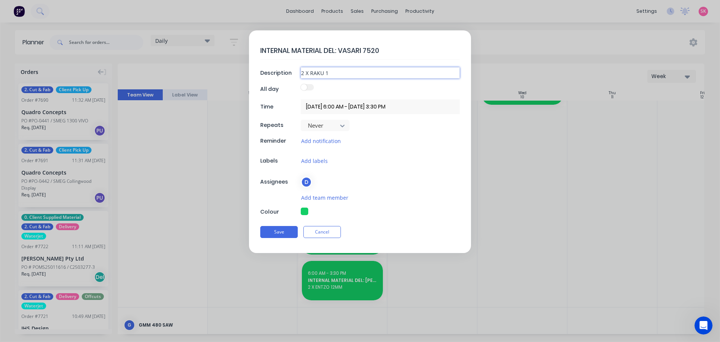
type input "2 X RAKU 12"
type textarea "x"
type input "2 X RAKU 12M"
type textarea "x"
type input "2 X RAKU 12MM"
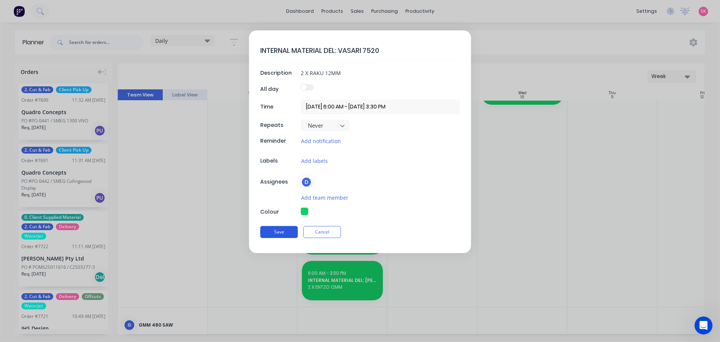
click at [291, 234] on button "Save" at bounding box center [279, 232] width 38 height 12
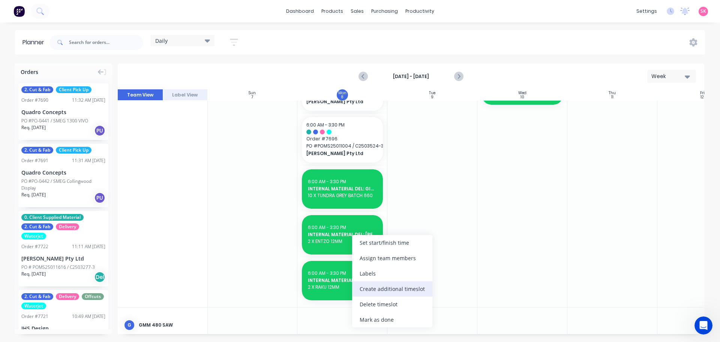
click at [391, 285] on div "Create additional timeslot" at bounding box center [392, 288] width 80 height 15
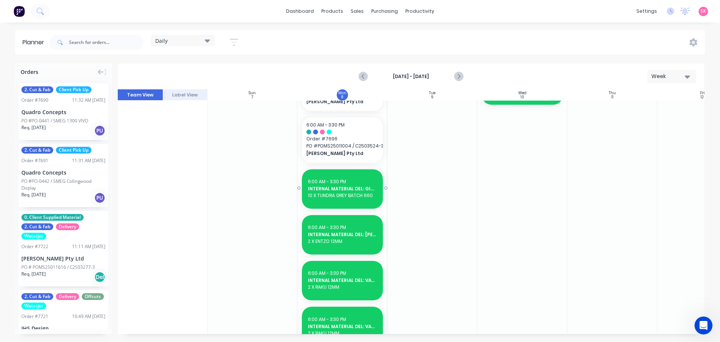
scroll to position [279, 0]
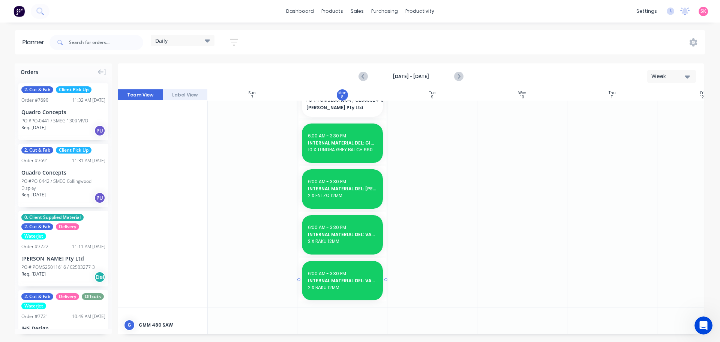
click at [358, 283] on span "INTERNAL MATERIAL DEL: VASARI 7520" at bounding box center [342, 280] width 69 height 7
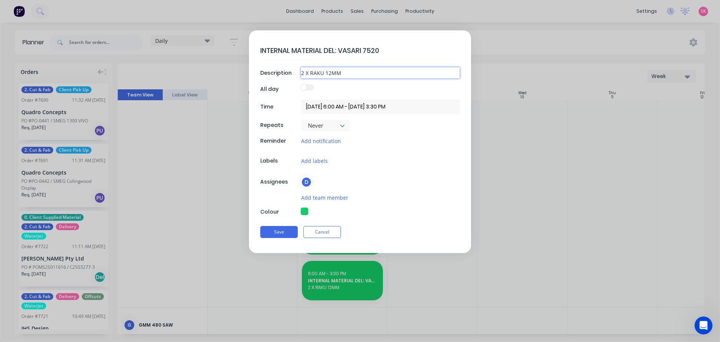
click at [339, 76] on input "2 X RAKU 12MM" at bounding box center [380, 72] width 159 height 11
drag, startPoint x: 384, startPoint y: 51, endPoint x: 340, endPoint y: 63, distance: 45.7
click at [340, 63] on div "INTERNAL MATERIAL DEL: VASARI 7520 Description 2 X RAKU 12MM All day Time [DATE…" at bounding box center [360, 141] width 222 height 222
type textarea "x"
type textarea "INTERNAL MATERIAL DEL: Y"
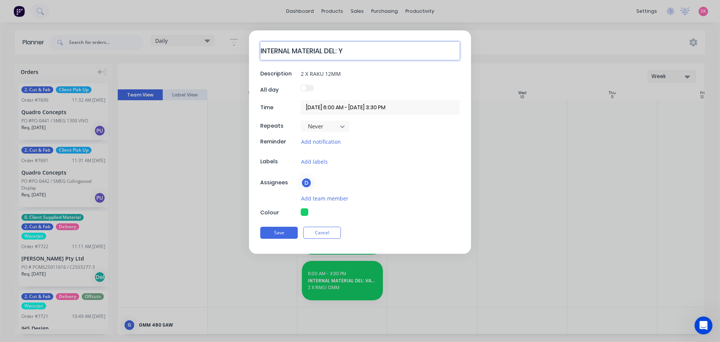
type textarea "x"
type textarea "INTERNAL MATERIAL DEL: YD"
type textarea "x"
type textarea "INTERNAL MATERIAL DEL: YDK"
type textarea "x"
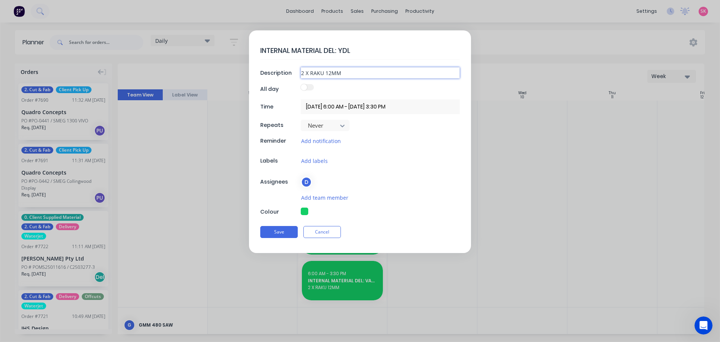
drag, startPoint x: 354, startPoint y: 74, endPoint x: 167, endPoint y: 87, distance: 187.6
click at [172, 87] on form "INTERNAL MATERIAL DEL: YDL Description 2 X RAKU 12MM All day Time [DATE] 6:00 A…" at bounding box center [360, 141] width 704 height 222
paste input "x STATUARION ENZO - Living Edge Group 7639 1 x ROSEMEE - [PERSON_NAME] Building…"
click at [353, 72] on input "2 x STATUARION ENZO - Living Edge Group 7639 1 x ROSEMEE - [PERSON_NAME] Buildi…" at bounding box center [380, 72] width 159 height 11
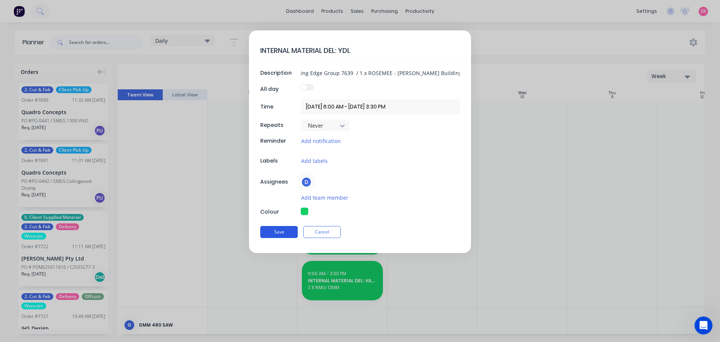
click at [297, 228] on button "Save" at bounding box center [279, 232] width 38 height 12
click at [290, 231] on div at bounding box center [252, 160] width 90 height 293
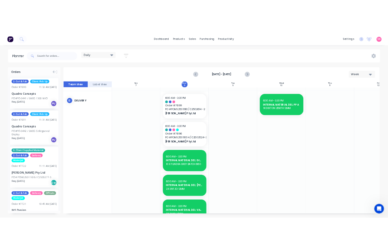
scroll to position [129, 0]
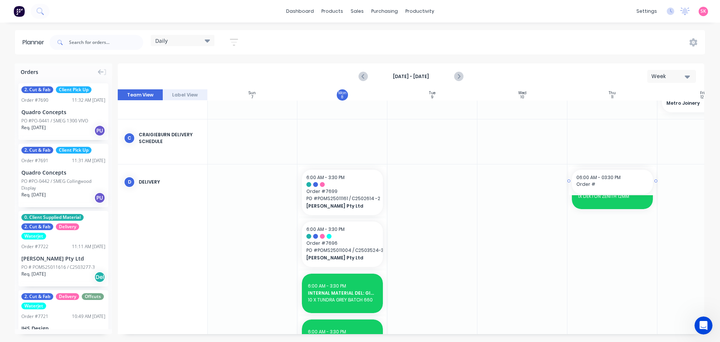
drag, startPoint x: 600, startPoint y: 194, endPoint x: 596, endPoint y: 195, distance: 4.2
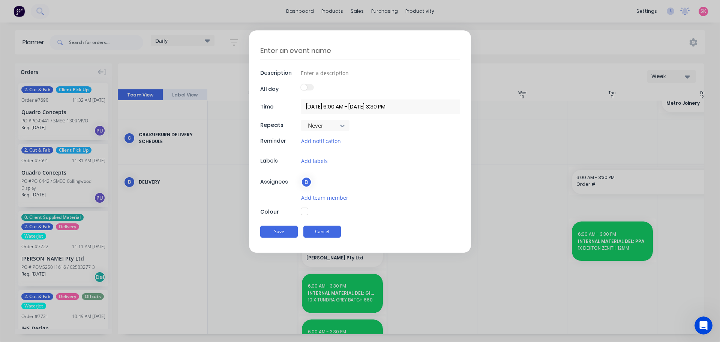
click at [323, 229] on button "Cancel" at bounding box center [322, 231] width 38 height 12
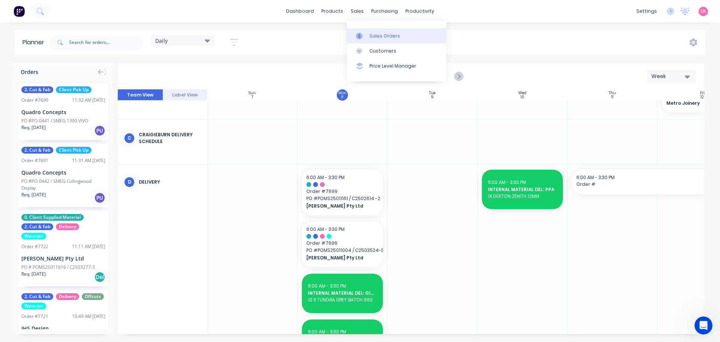
click at [367, 35] on link "Sales Orders" at bounding box center [396, 35] width 99 height 15
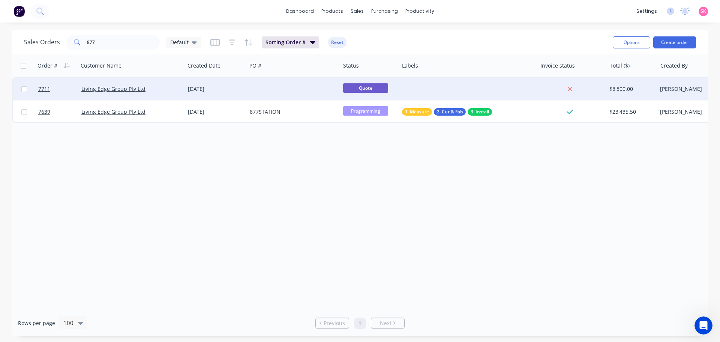
click at [260, 99] on div at bounding box center [293, 89] width 93 height 23
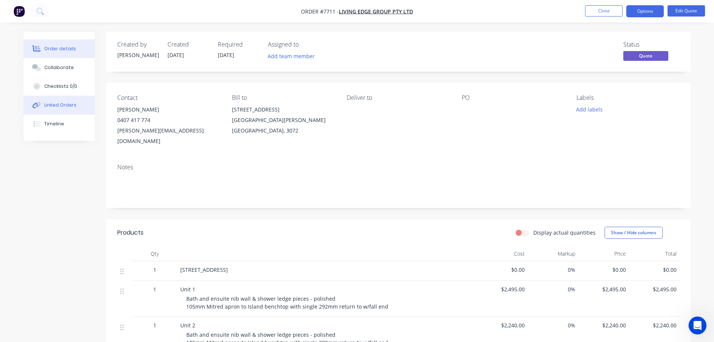
click at [55, 104] on div "Linked Orders" at bounding box center [60, 105] width 32 height 7
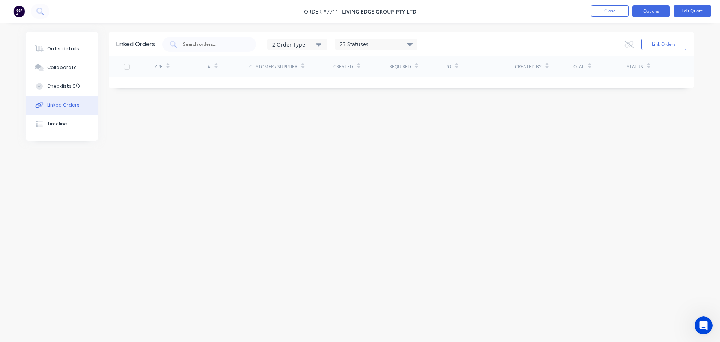
click at [689, 51] on div "Linked Orders 2 Order Type 23 Statuses Sales Order Status All Archived Draft Qu…" at bounding box center [401, 44] width 585 height 24
click at [680, 45] on button "Link Orders" at bounding box center [663, 44] width 45 height 11
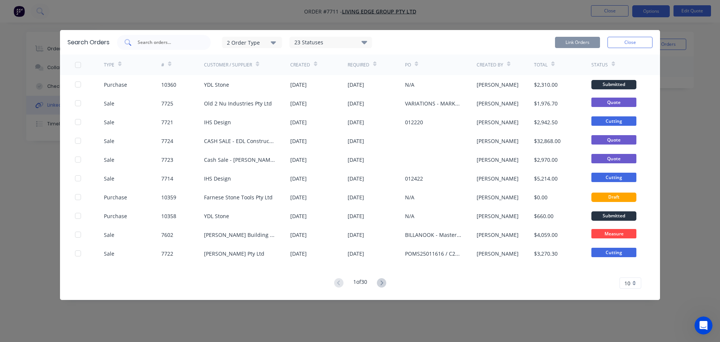
click at [192, 42] on input "text" at bounding box center [168, 43] width 62 height 8
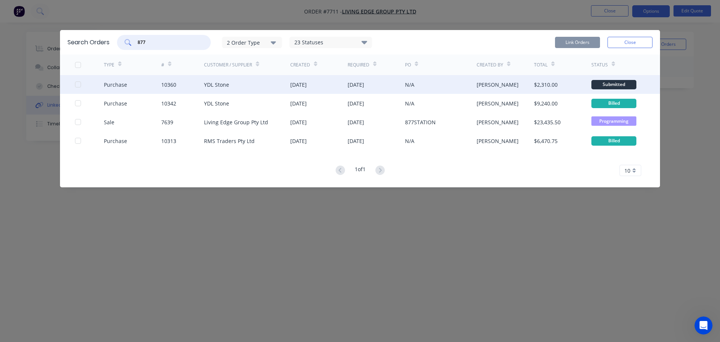
click at [78, 86] on div at bounding box center [78, 84] width 15 height 15
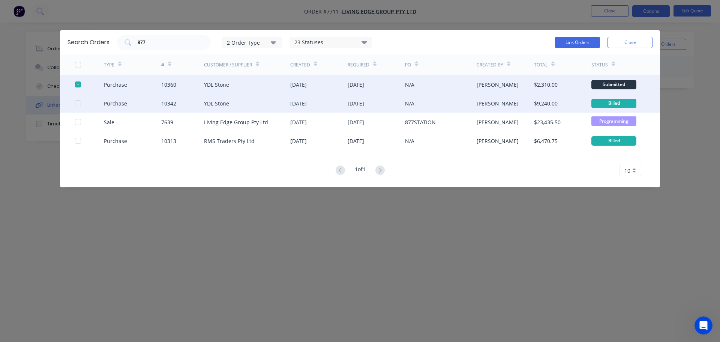
click at [80, 108] on div at bounding box center [89, 103] width 29 height 19
click at [77, 103] on div at bounding box center [78, 103] width 15 height 15
click at [588, 46] on button "Link Orders" at bounding box center [577, 42] width 45 height 11
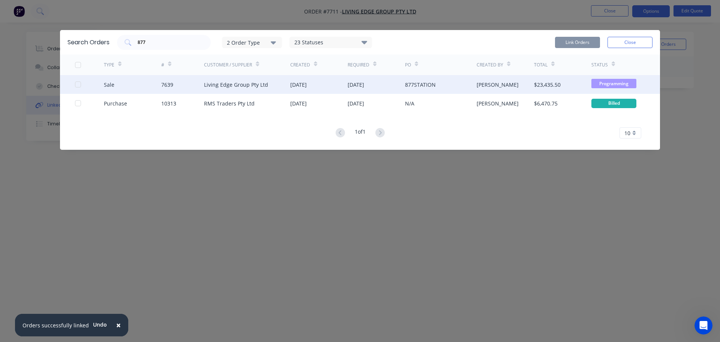
click at [78, 84] on div at bounding box center [78, 84] width 15 height 15
click at [577, 40] on button "Link Orders" at bounding box center [577, 42] width 45 height 11
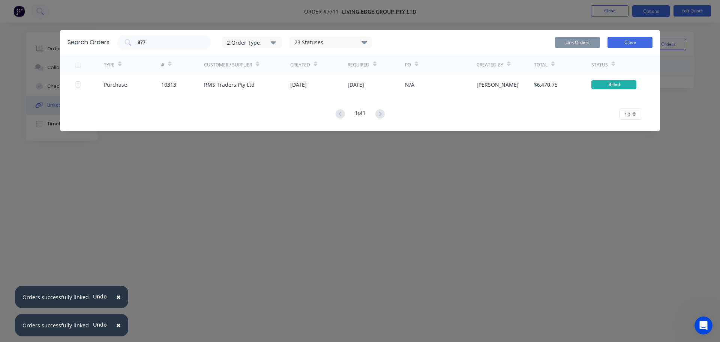
click at [633, 46] on button "Close" at bounding box center [630, 42] width 45 height 11
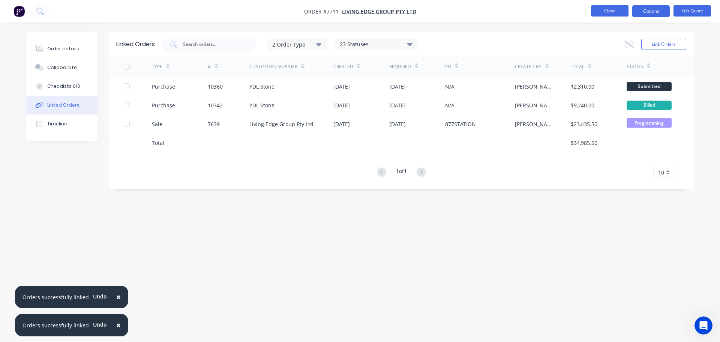
click at [605, 13] on button "Close" at bounding box center [610, 10] width 38 height 11
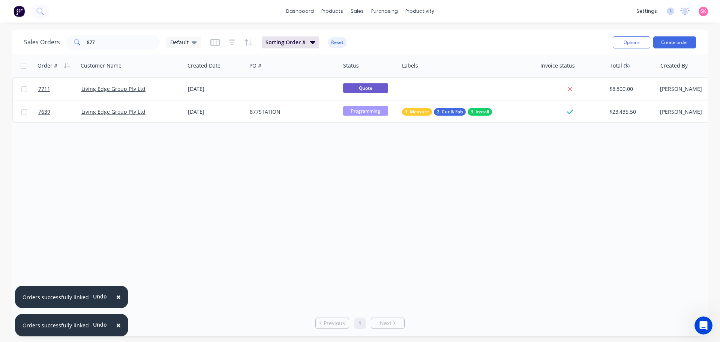
click at [113, 298] on button "×" at bounding box center [119, 297] width 20 height 18
click at [116, 321] on span "×" at bounding box center [118, 325] width 5 height 11
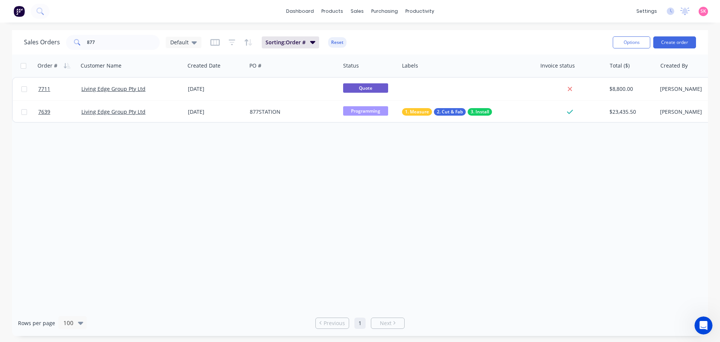
click at [169, 153] on div "Order # Customer Name Created Date PO # Status Labels Invoice status Total ($) …" at bounding box center [360, 181] width 696 height 255
drag, startPoint x: 128, startPoint y: 45, endPoint x: 6, endPoint y: 45, distance: 121.1
click at [33, 42] on div "Sales Orders 877 Default" at bounding box center [112, 42] width 177 height 15
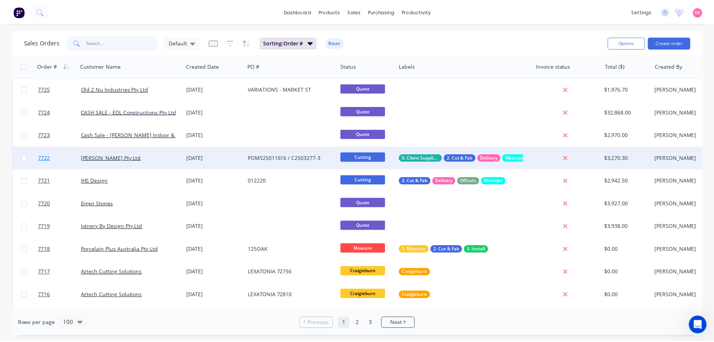
scroll to position [987, 0]
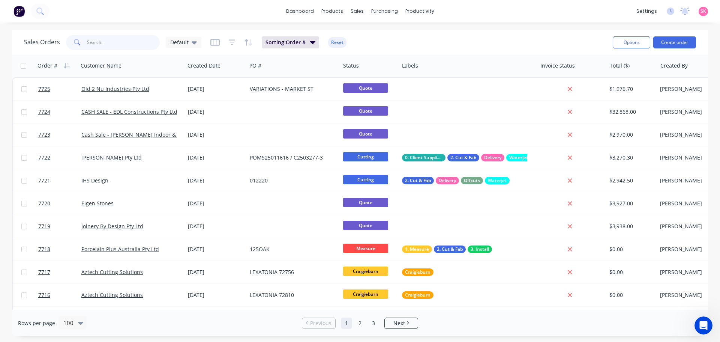
click at [143, 36] on input "text" at bounding box center [123, 42] width 73 height 15
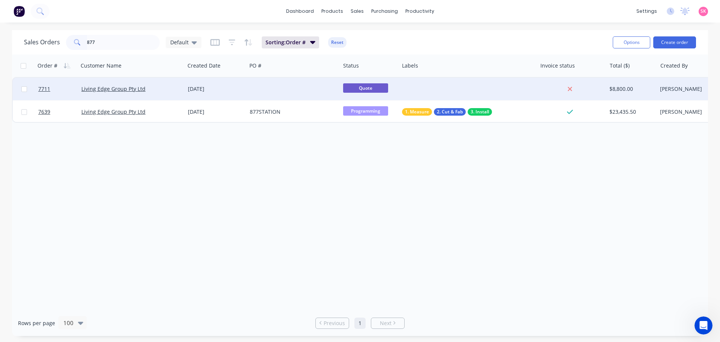
click at [242, 91] on div "[DATE]" at bounding box center [216, 89] width 56 height 8
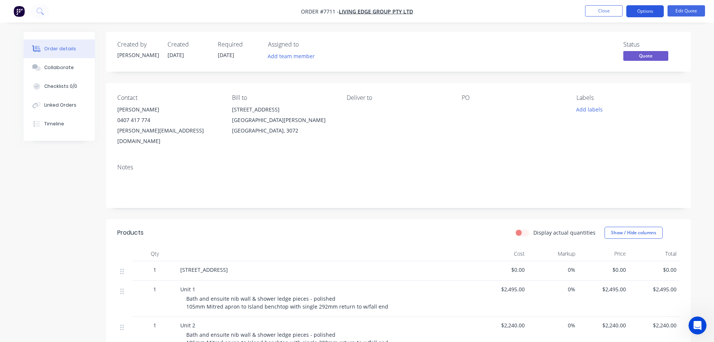
click at [662, 14] on button "Options" at bounding box center [646, 11] width 38 height 12
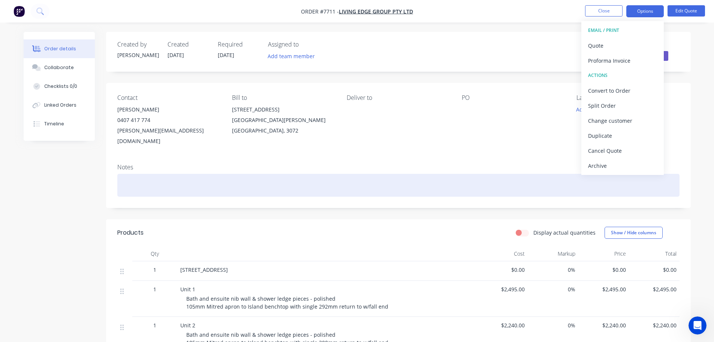
click at [492, 181] on div at bounding box center [398, 185] width 563 height 23
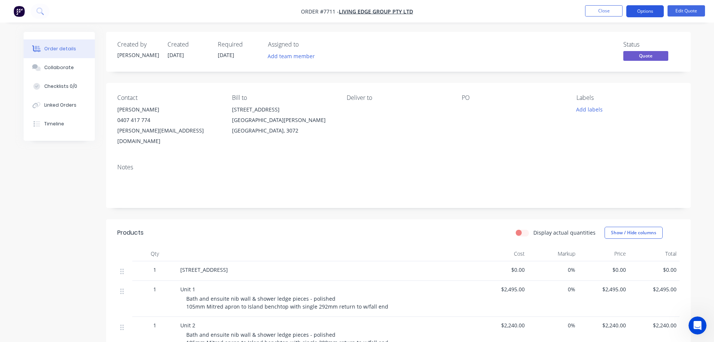
click at [648, 9] on button "Options" at bounding box center [646, 11] width 38 height 12
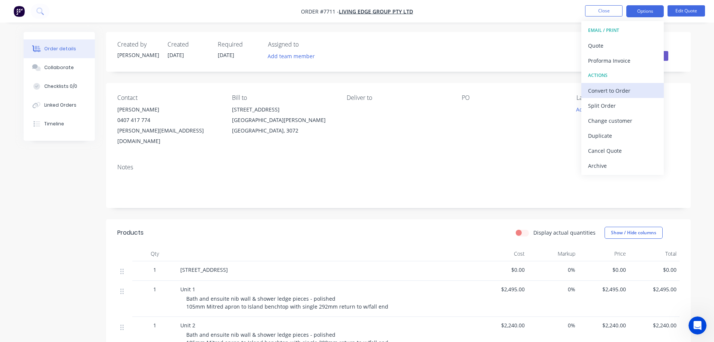
click at [627, 89] on div "Convert to Order" at bounding box center [622, 90] width 69 height 11
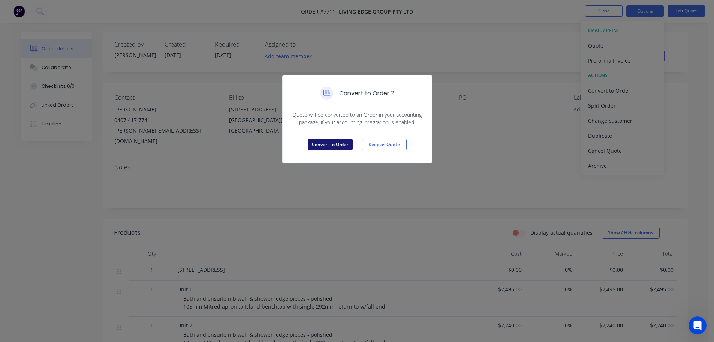
click at [333, 146] on button "Convert to Order" at bounding box center [330, 144] width 45 height 11
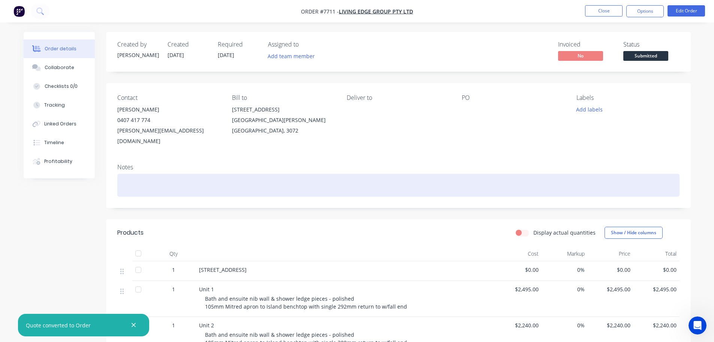
click at [226, 174] on div at bounding box center [398, 185] width 563 height 23
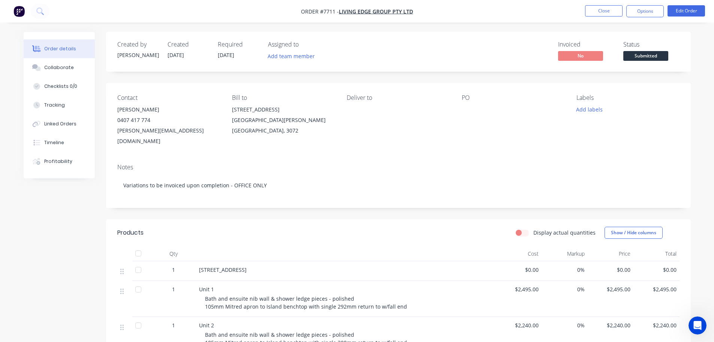
click at [657, 56] on span "Submitted" at bounding box center [646, 55] width 45 height 9
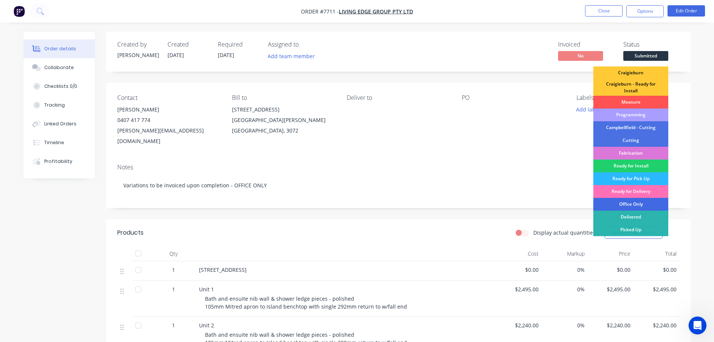
click at [647, 202] on div "Office Only" at bounding box center [631, 204] width 75 height 13
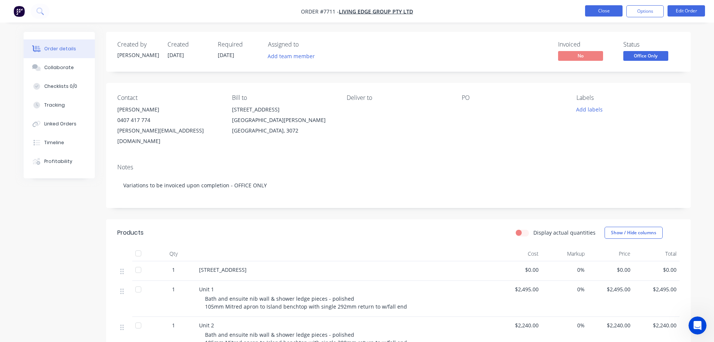
click at [610, 9] on button "Close" at bounding box center [604, 10] width 38 height 11
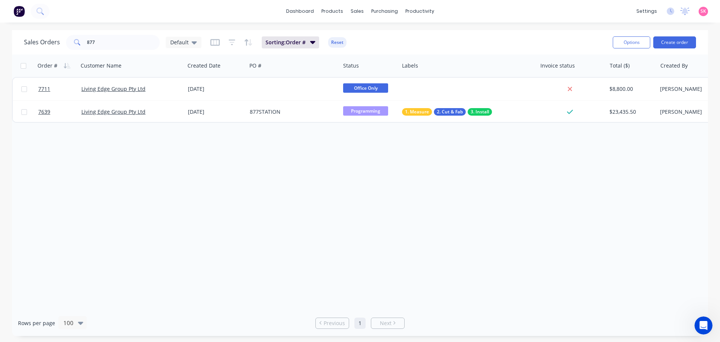
click at [422, 44] on div "Sales Orders 877 Default Sorting: Order # Reset" at bounding box center [315, 42] width 583 height 18
click at [32, 53] on div "Sales Orders 877 Default Sorting: Order # Reset Options Create order" at bounding box center [360, 42] width 696 height 24
click at [103, 34] on div "Sales Orders 877 Default Sorting: Order # Reset" at bounding box center [315, 42] width 583 height 18
click at [113, 38] on input "877" at bounding box center [123, 42] width 73 height 15
drag, startPoint x: 113, startPoint y: 38, endPoint x: 118, endPoint y: 39, distance: 4.6
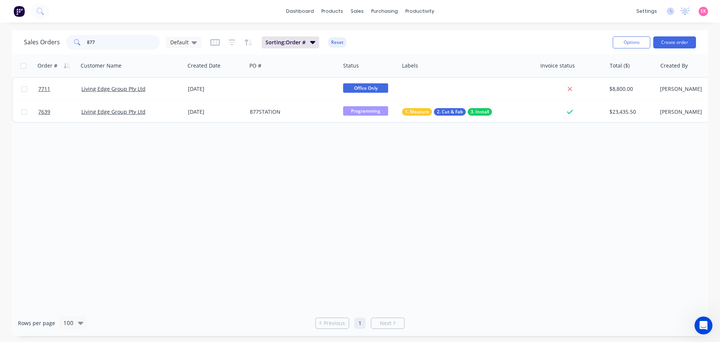
click at [112, 39] on input "877" at bounding box center [123, 42] width 73 height 15
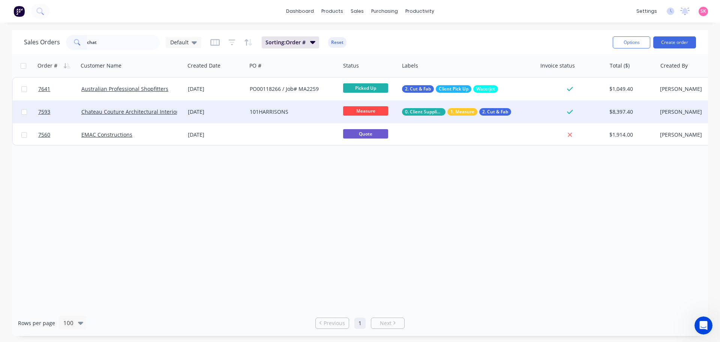
click at [258, 110] on div "101HARRISONS" at bounding box center [291, 112] width 83 height 8
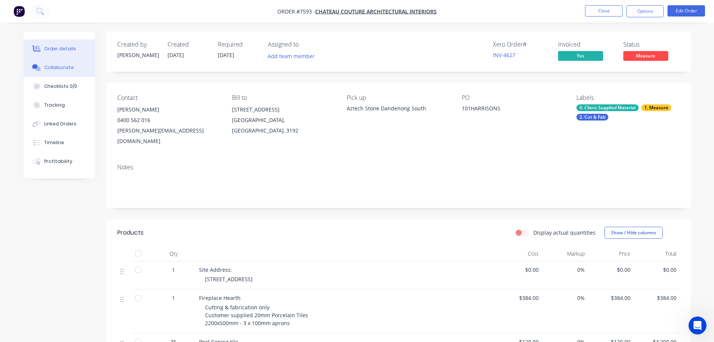
click at [72, 69] on button "Collaborate" at bounding box center [59, 67] width 71 height 19
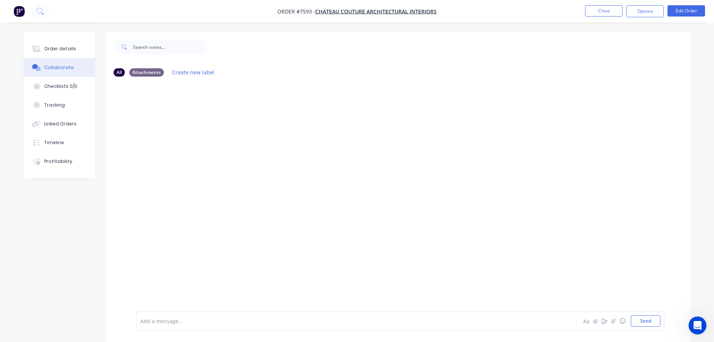
scroll to position [11, 0]
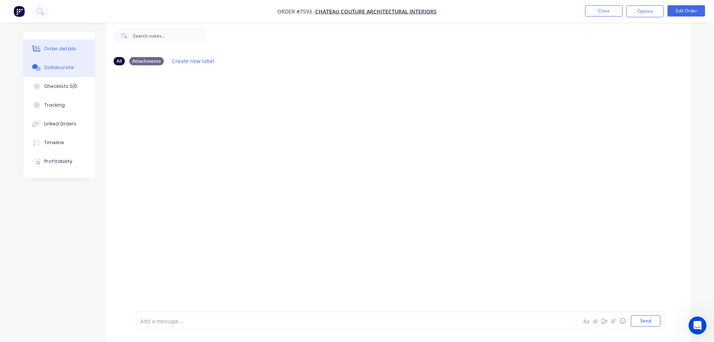
click at [71, 50] on div "Order details" at bounding box center [60, 48] width 32 height 7
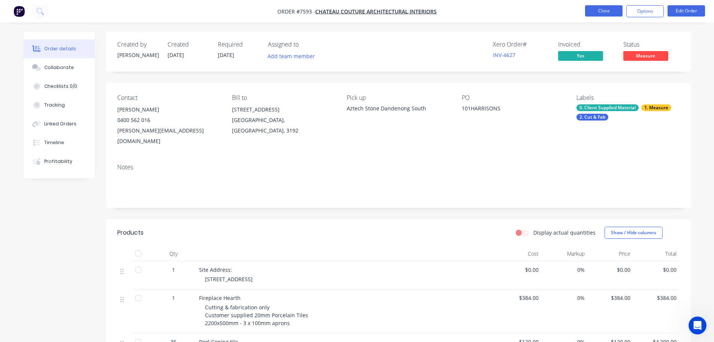
click at [606, 16] on button "Close" at bounding box center [604, 10] width 38 height 11
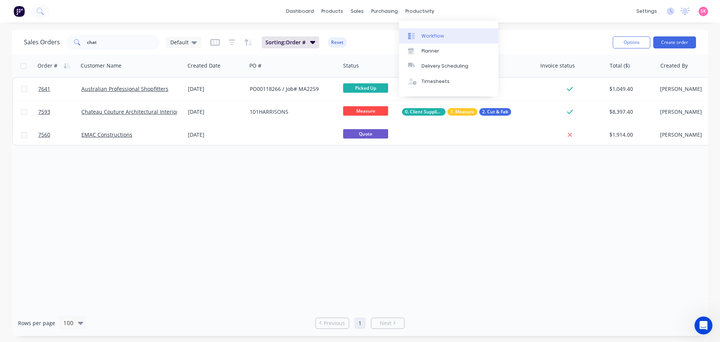
click at [436, 36] on div "Workflow" at bounding box center [433, 36] width 23 height 7
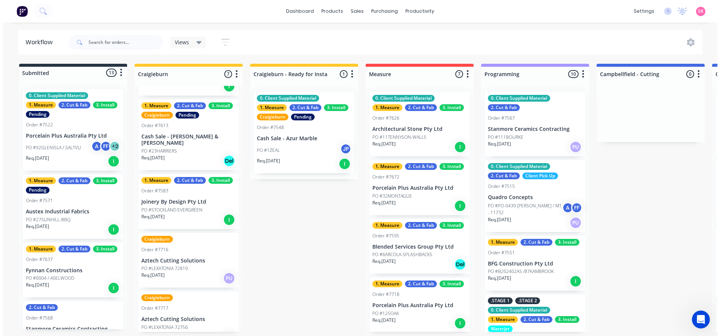
scroll to position [232, 0]
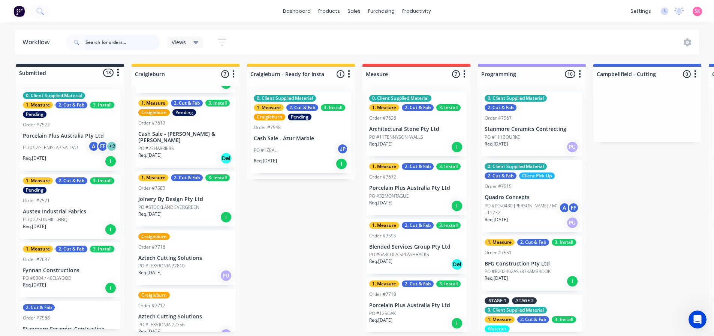
click at [114, 42] on input "text" at bounding box center [123, 42] width 74 height 15
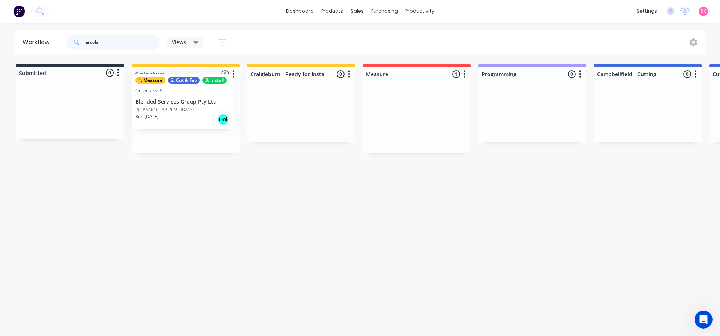
drag, startPoint x: 437, startPoint y: 122, endPoint x: 201, endPoint y: 106, distance: 236.4
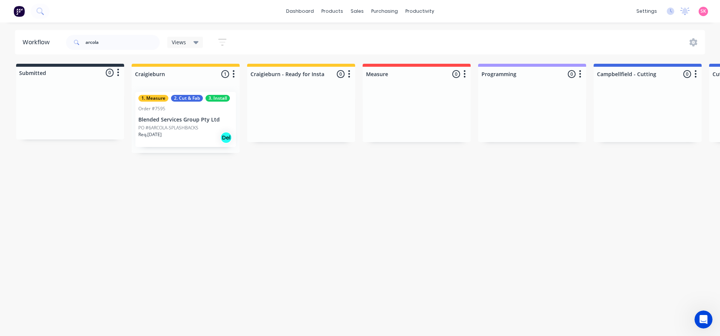
click at [192, 125] on p "PO #6ARCOLA-SPLASHBACKS" at bounding box center [168, 128] width 60 height 7
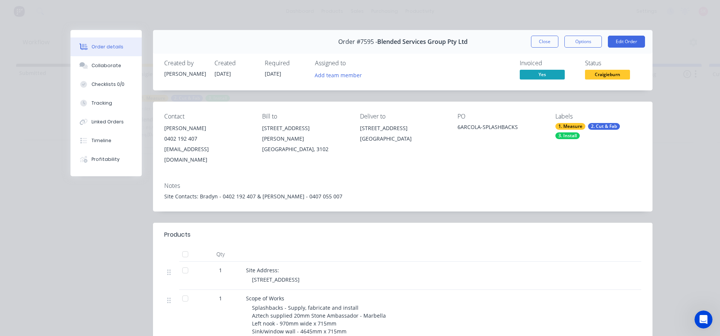
click at [598, 73] on span "Craigieburn" at bounding box center [607, 74] width 45 height 9
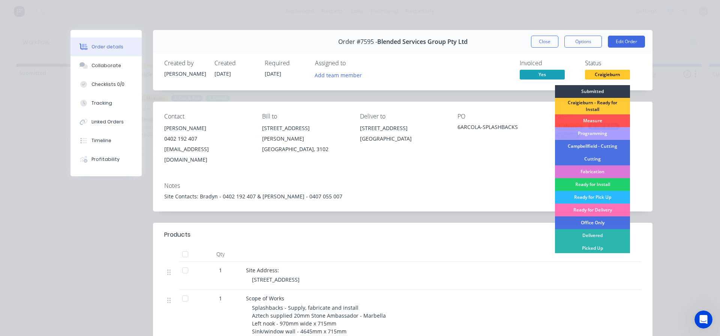
drag, startPoint x: 486, startPoint y: 174, endPoint x: 540, endPoint y: 146, distance: 60.7
click at [487, 182] on div "Notes" at bounding box center [402, 185] width 477 height 7
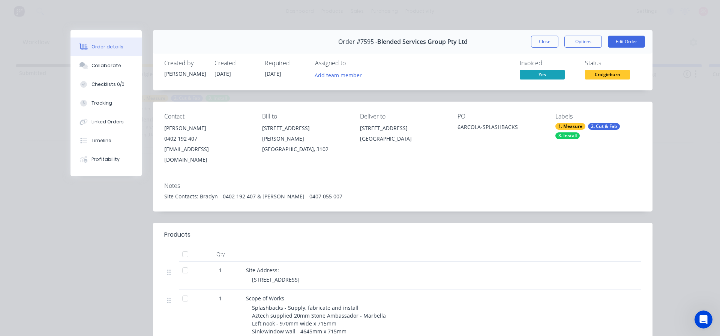
click at [584, 129] on div "1. Measure 2. Cut & Fab 3. Install" at bounding box center [598, 131] width 86 height 16
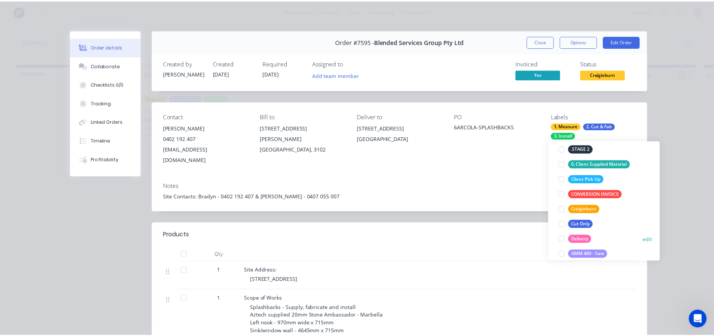
scroll to position [75, 0]
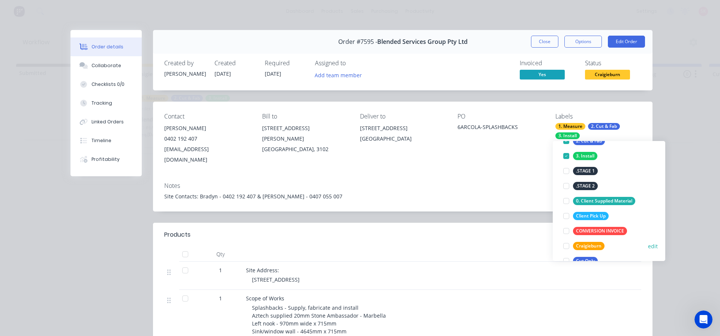
click at [568, 243] on div at bounding box center [566, 246] width 15 height 15
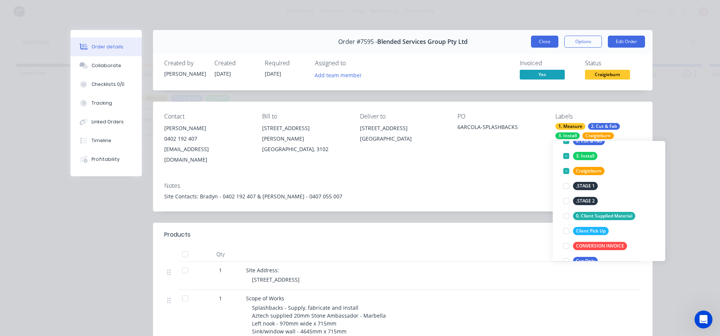
click at [543, 39] on button "Close" at bounding box center [544, 42] width 27 height 12
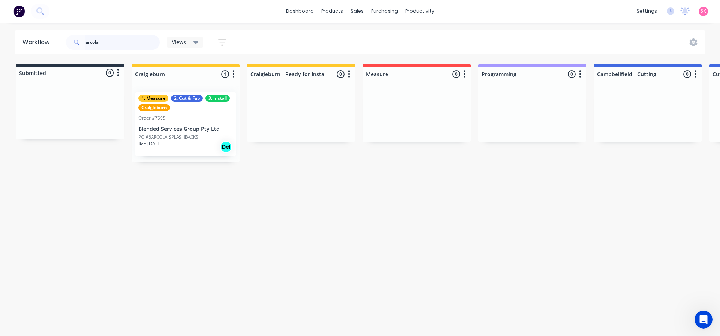
click at [6, 59] on div "Workflow arcola Views Save new view None (Default) edit Value edit Show/Hide st…" at bounding box center [360, 175] width 720 height 291
